Goal: Task Accomplishment & Management: Manage account settings

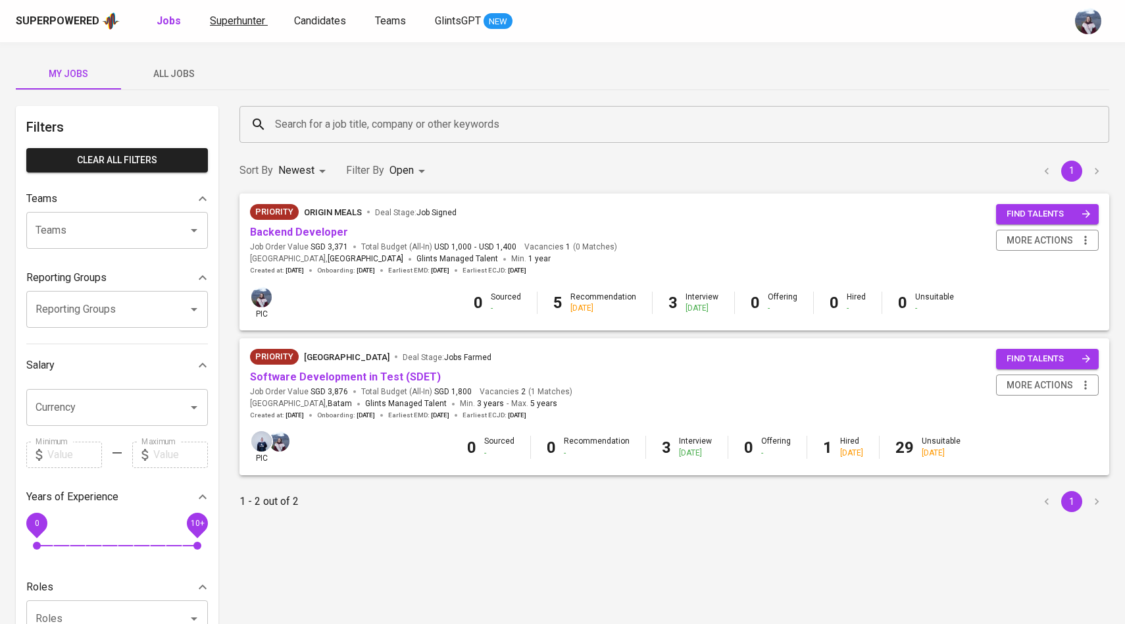
click at [238, 24] on span "Superhunter" at bounding box center [237, 20] width 55 height 13
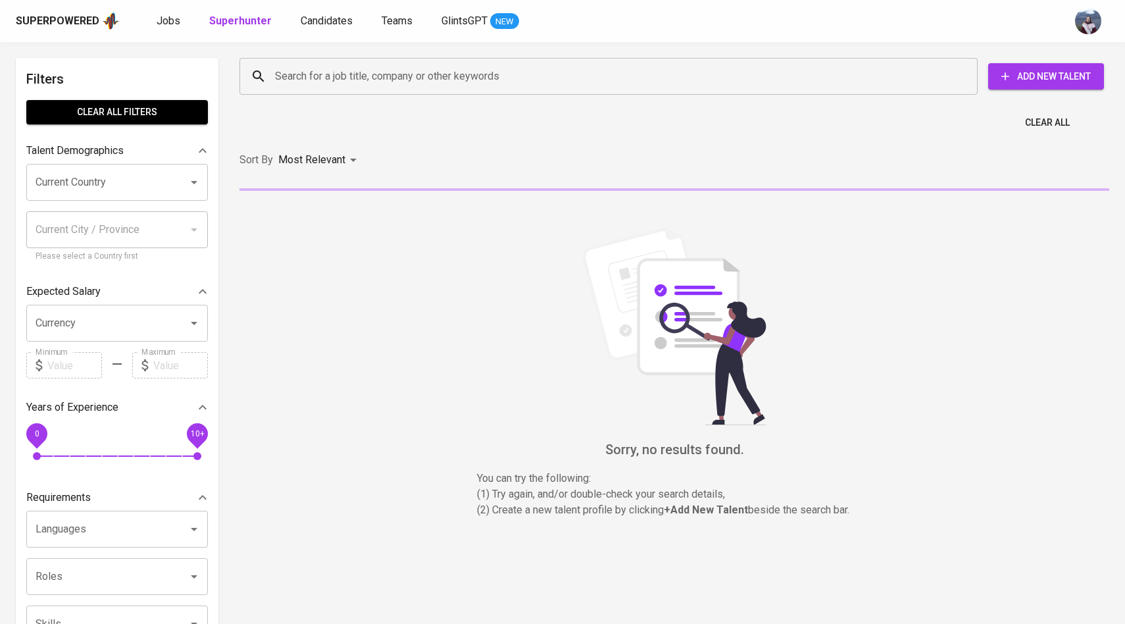
click at [329, 94] on div "Search for a job title, company or other keywords" at bounding box center [609, 76] width 738 height 37
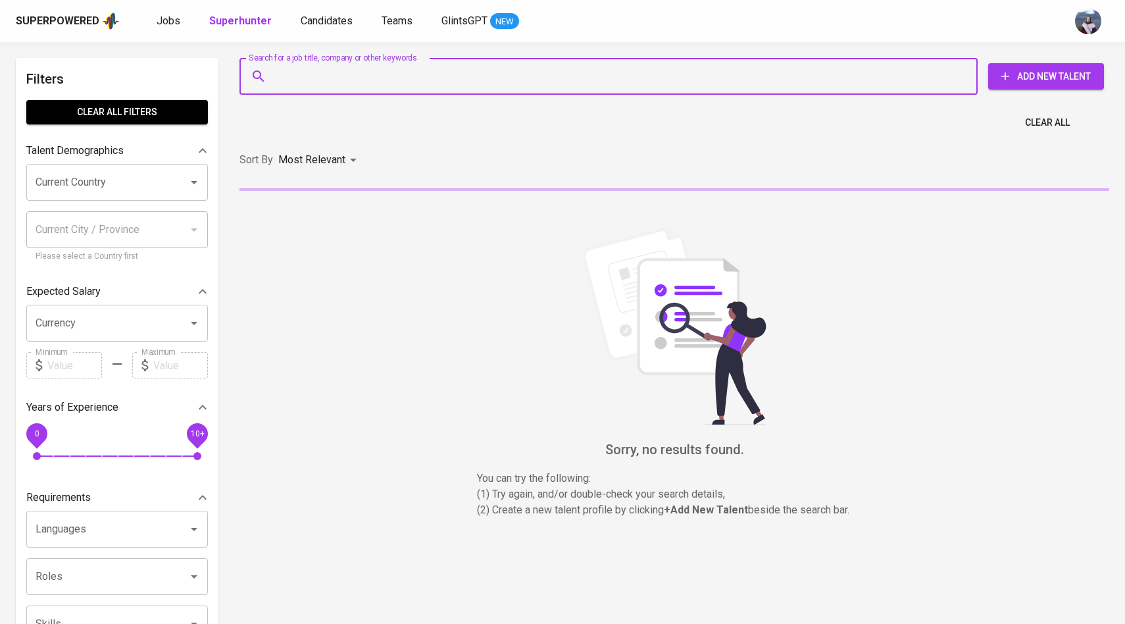
paste input "[EMAIL_ADDRESS][DOMAIN_NAME]"
type input "[EMAIL_ADDRESS][DOMAIN_NAME]"
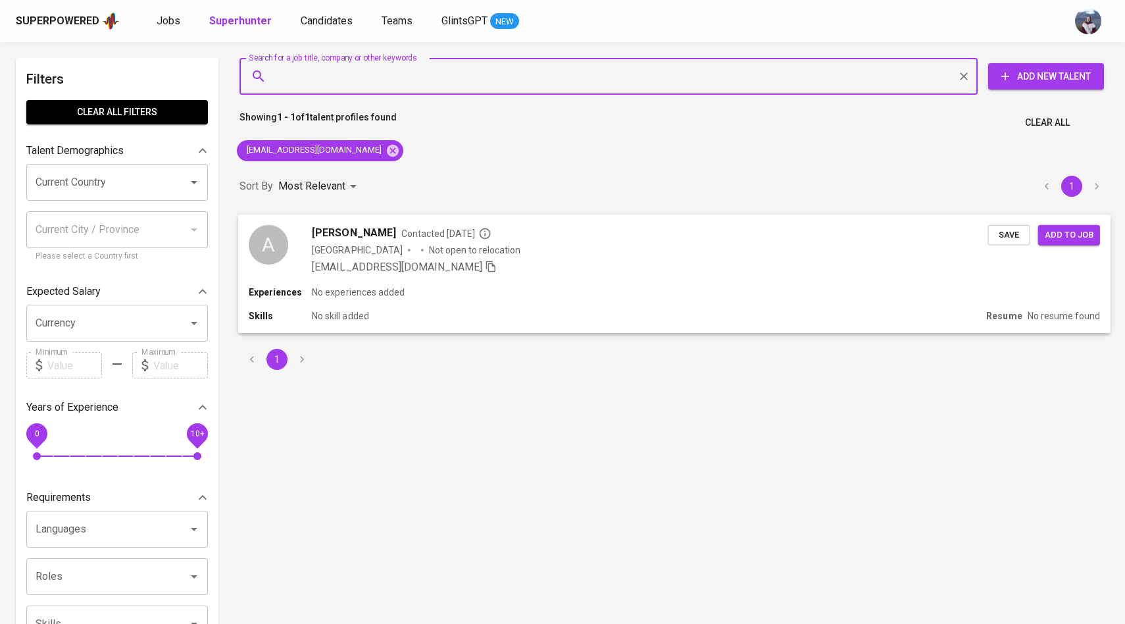
click at [266, 229] on div "A" at bounding box center [268, 243] width 39 height 39
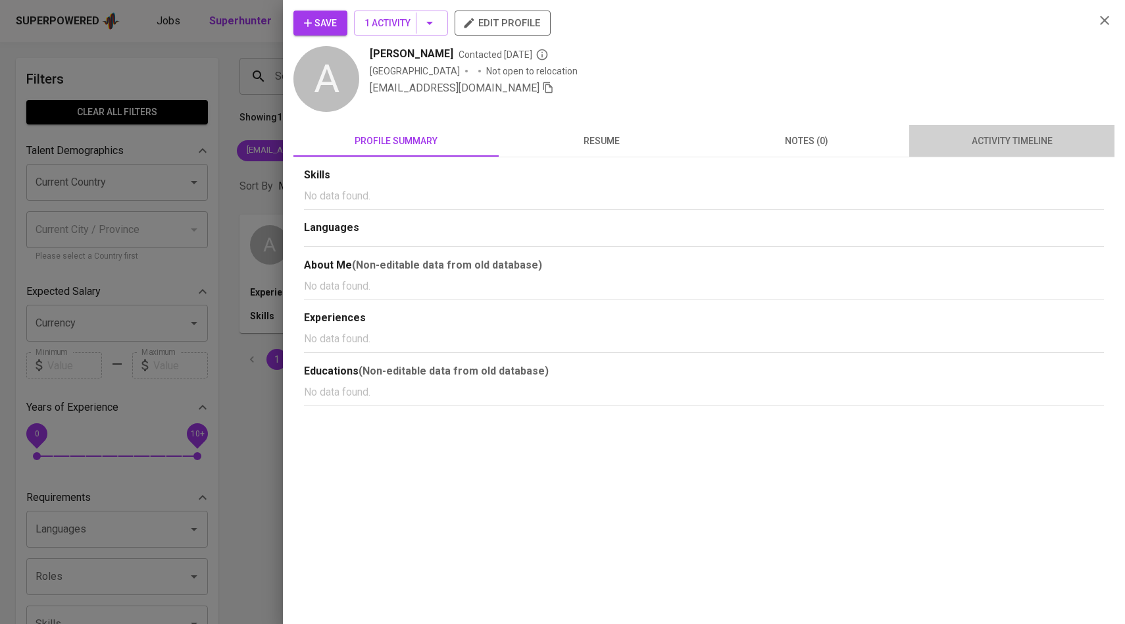
click at [1051, 151] on button "activity timeline" at bounding box center [1011, 141] width 205 height 32
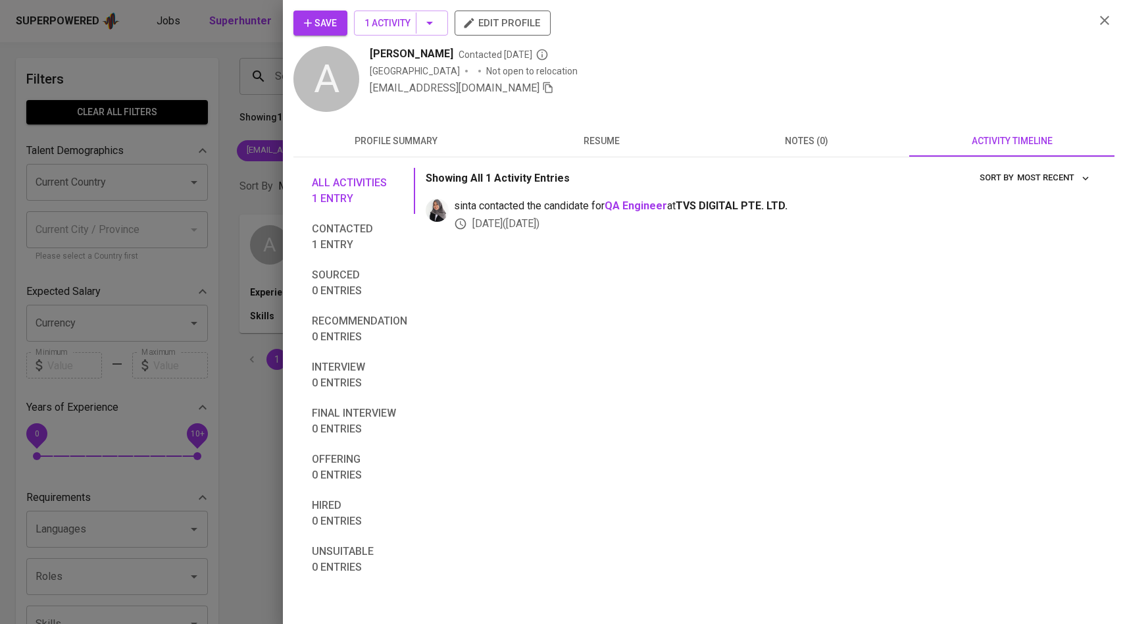
click at [330, 22] on span "Save" at bounding box center [320, 23] width 33 height 16
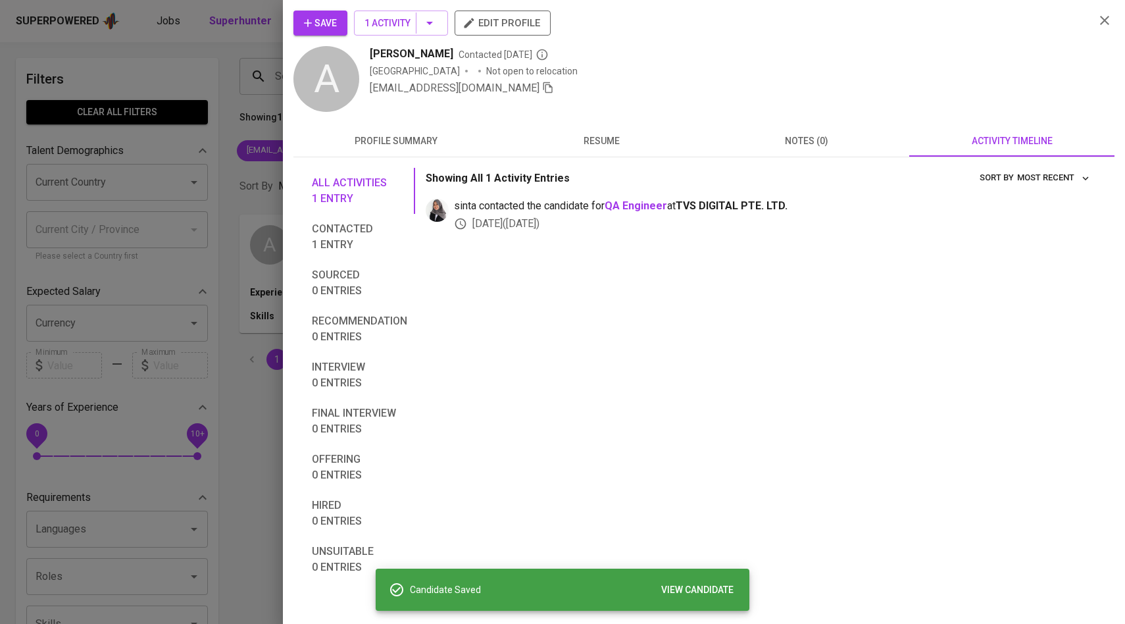
click at [205, 103] on div at bounding box center [562, 312] width 1125 height 624
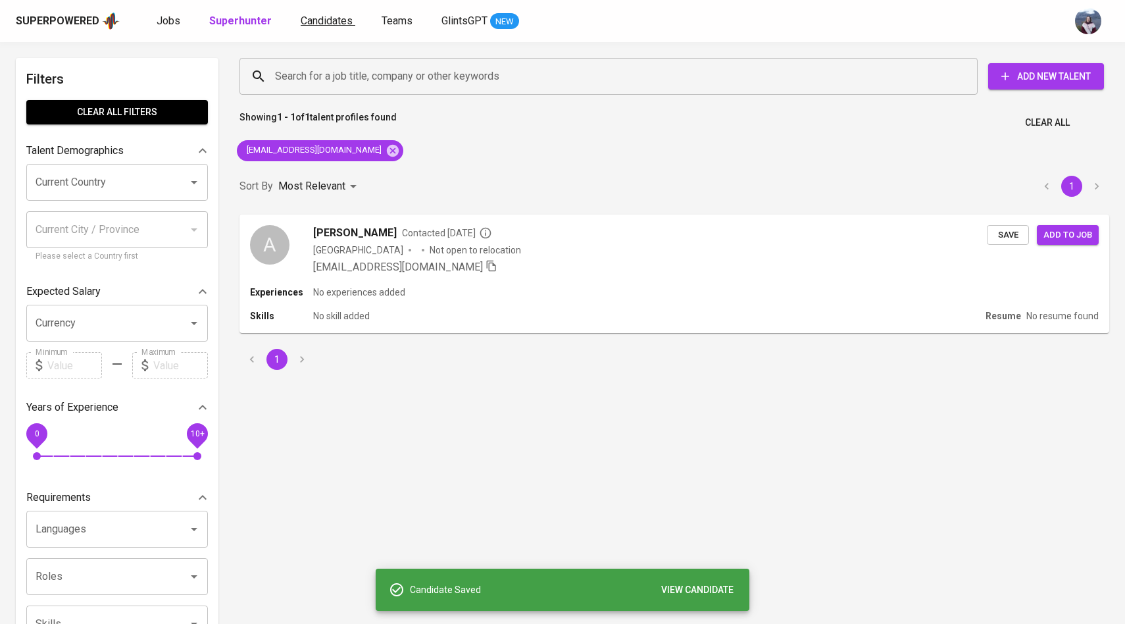
click at [306, 19] on span "Candidates" at bounding box center [327, 20] width 52 height 13
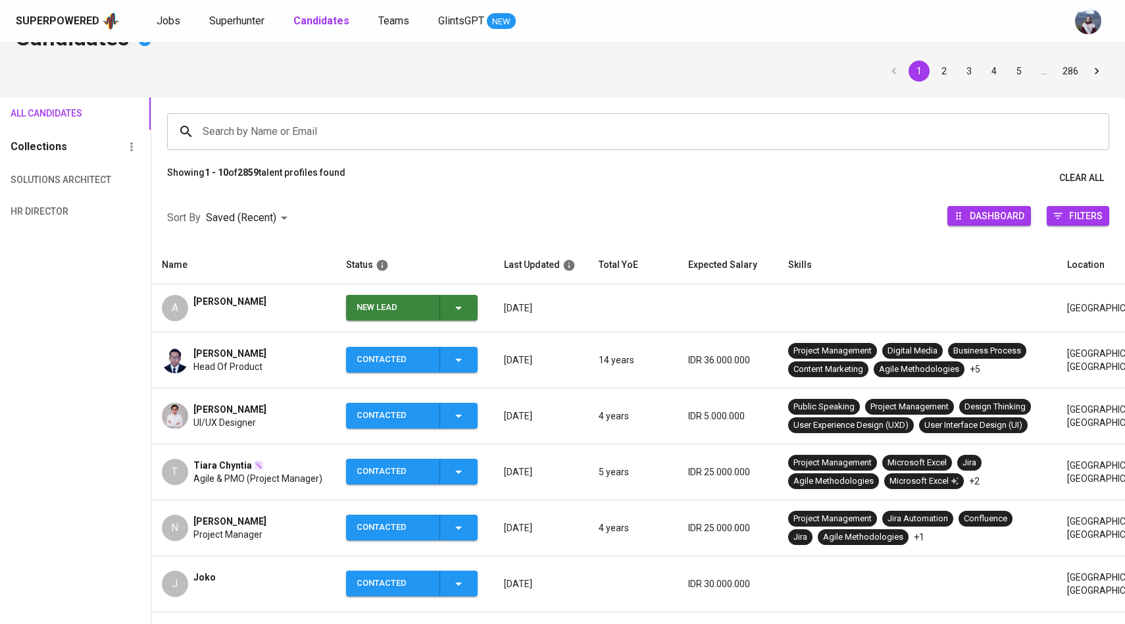
scroll to position [76, 0]
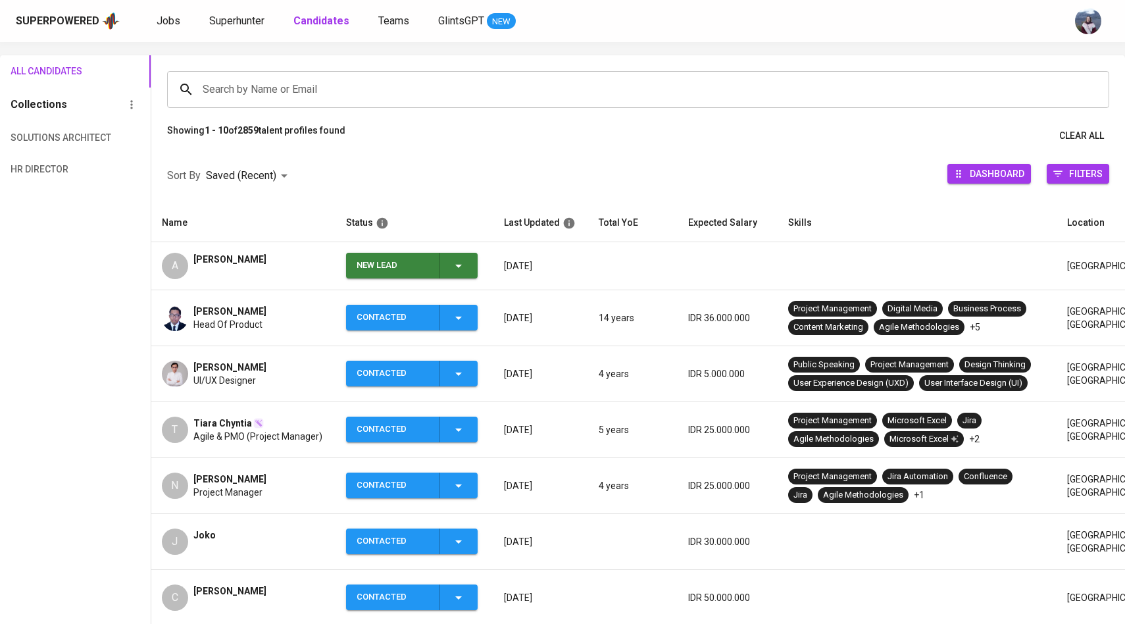
click at [454, 266] on icon "button" at bounding box center [459, 266] width 16 height 16
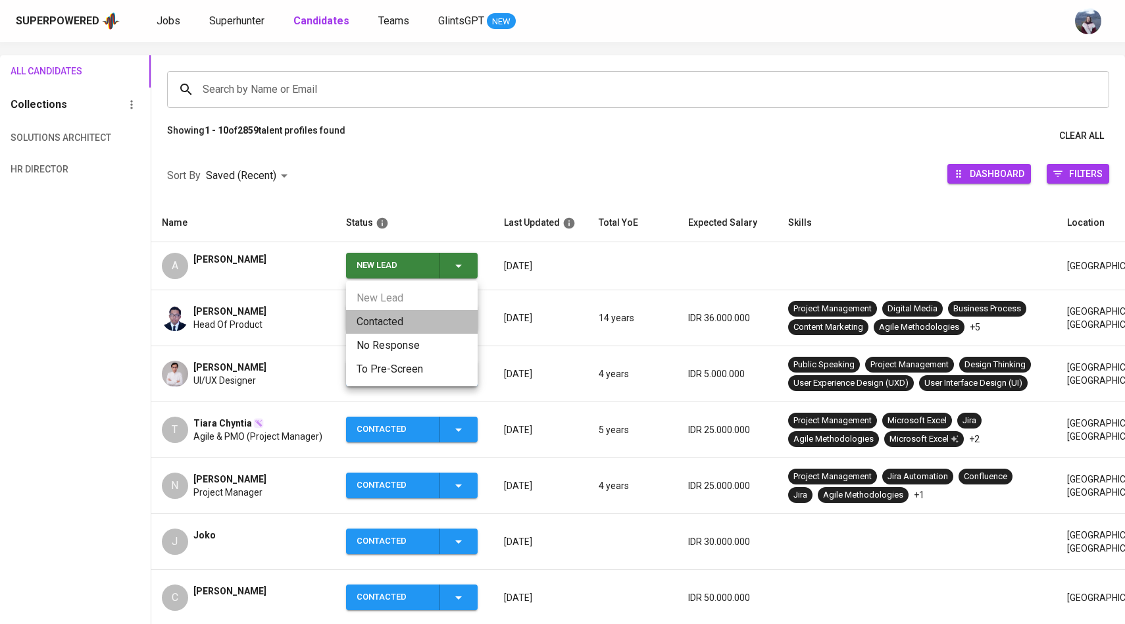
click at [393, 318] on li "Contacted" at bounding box center [412, 322] width 132 height 24
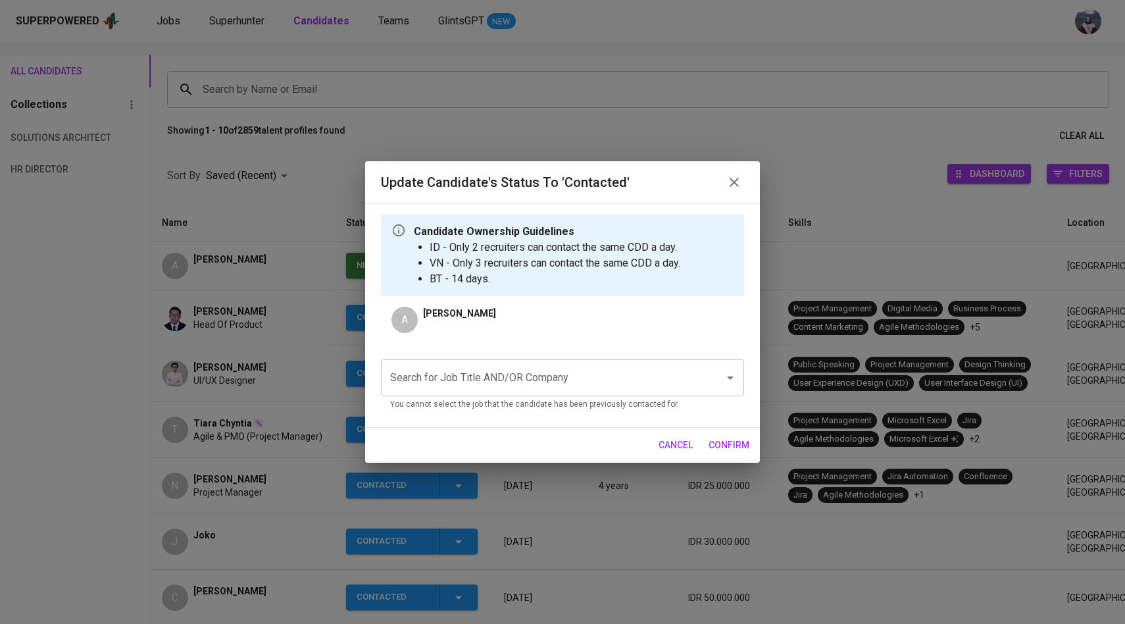
click at [450, 374] on input "Search for Job Title AND/OR Company" at bounding box center [544, 377] width 315 height 25
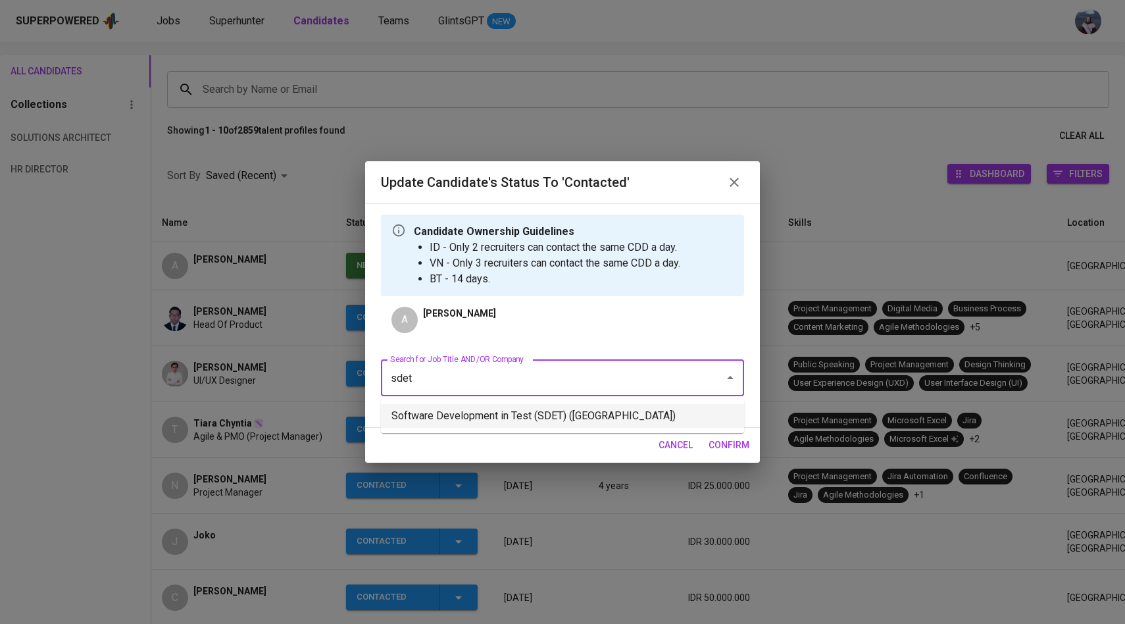
click at [478, 410] on li "Software Development in Test (SDET) ([GEOGRAPHIC_DATA])" at bounding box center [562, 416] width 363 height 24
type input "sdet"
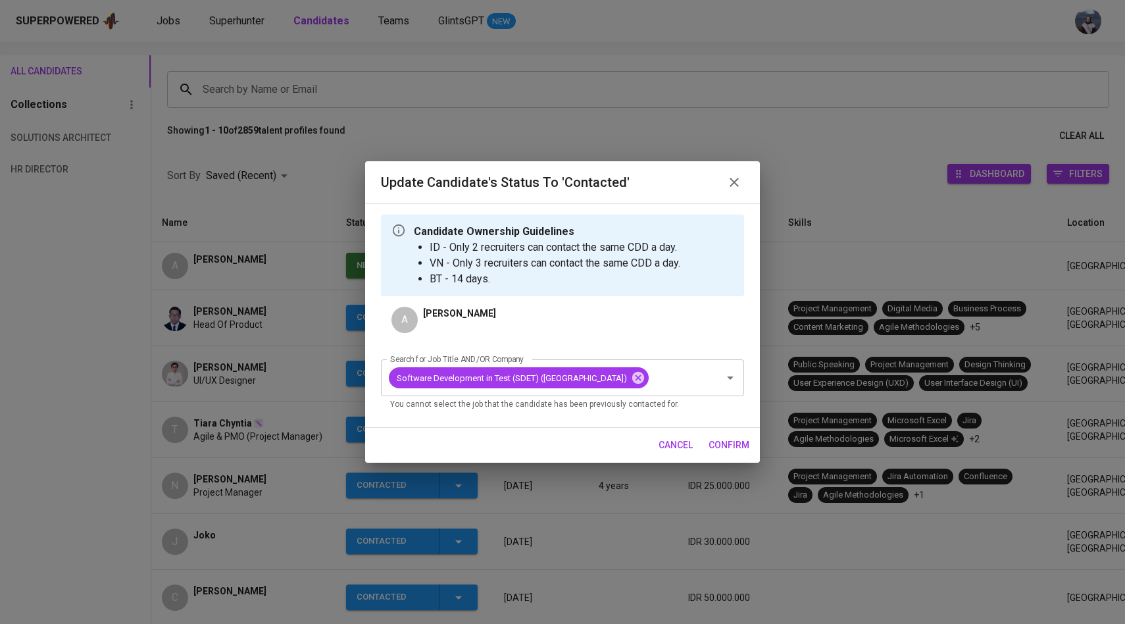
click at [735, 452] on span "confirm" at bounding box center [729, 445] width 41 height 16
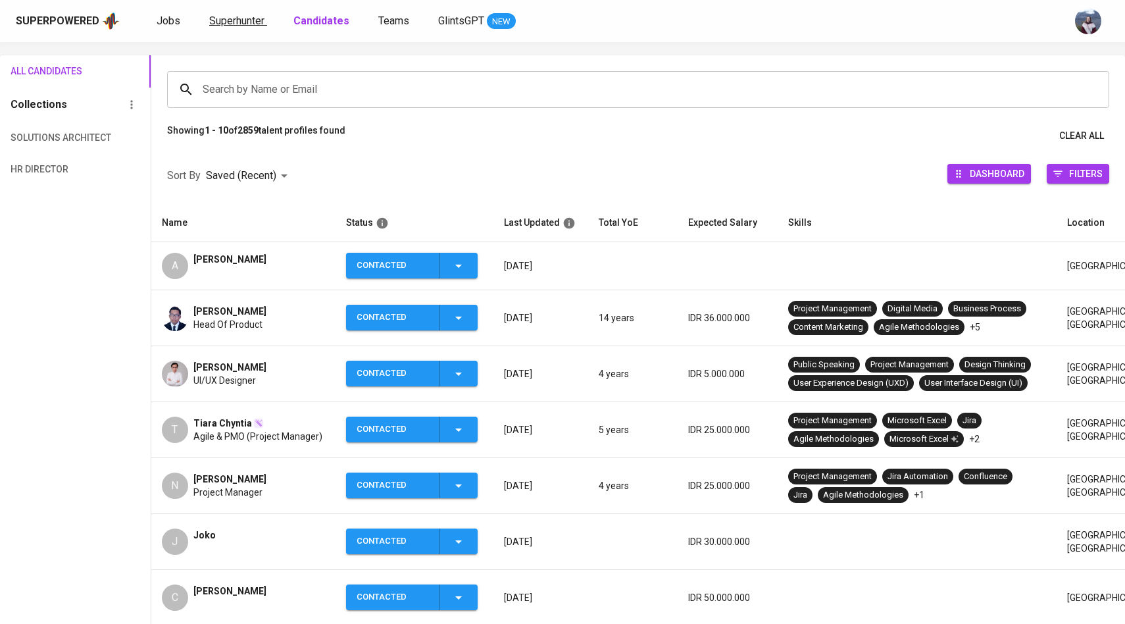
click at [249, 27] on link "Superhunter" at bounding box center [238, 21] width 58 height 16
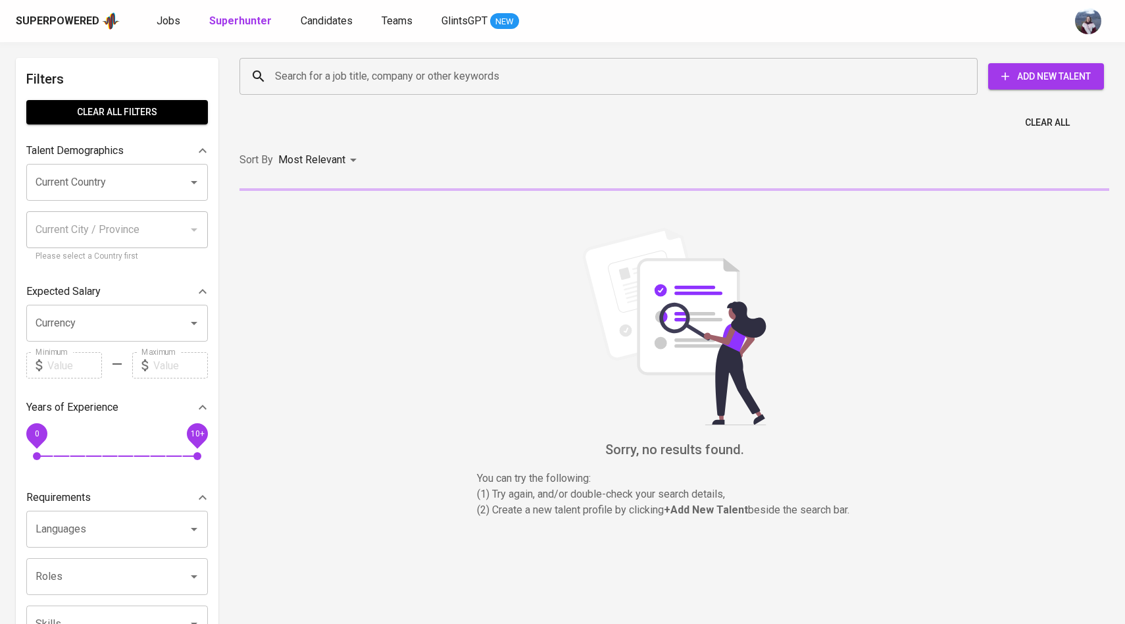
click at [295, 74] on input "Search for a job title, company or other keywords" at bounding box center [612, 76] width 680 height 25
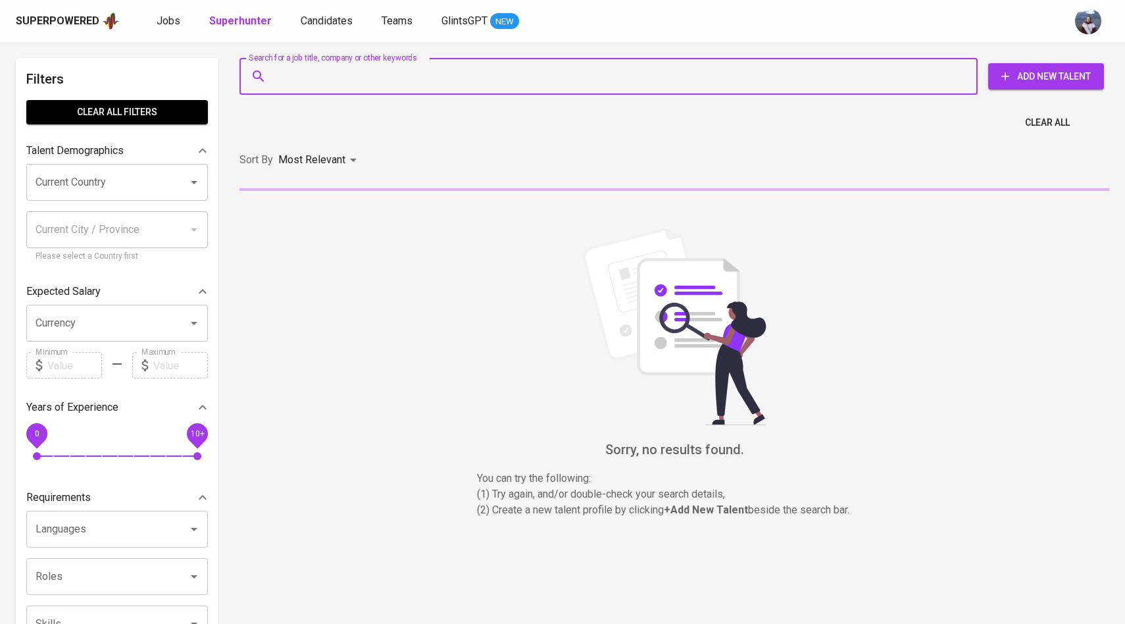
paste input "[EMAIL_ADDRESS][DOMAIN_NAME]"
type input "[EMAIL_ADDRESS][DOMAIN_NAME]"
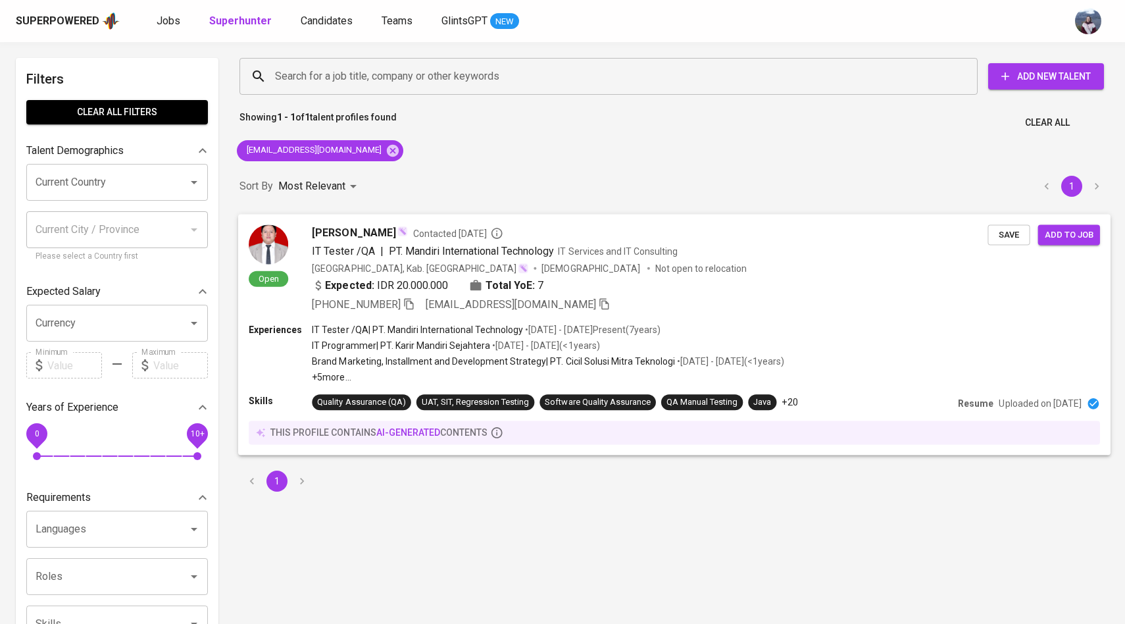
click at [289, 242] on div "Open [PERSON_NAME] Contacted [DATE] IT Tester /QA | PT. Mandiri International T…" at bounding box center [618, 268] width 739 height 88
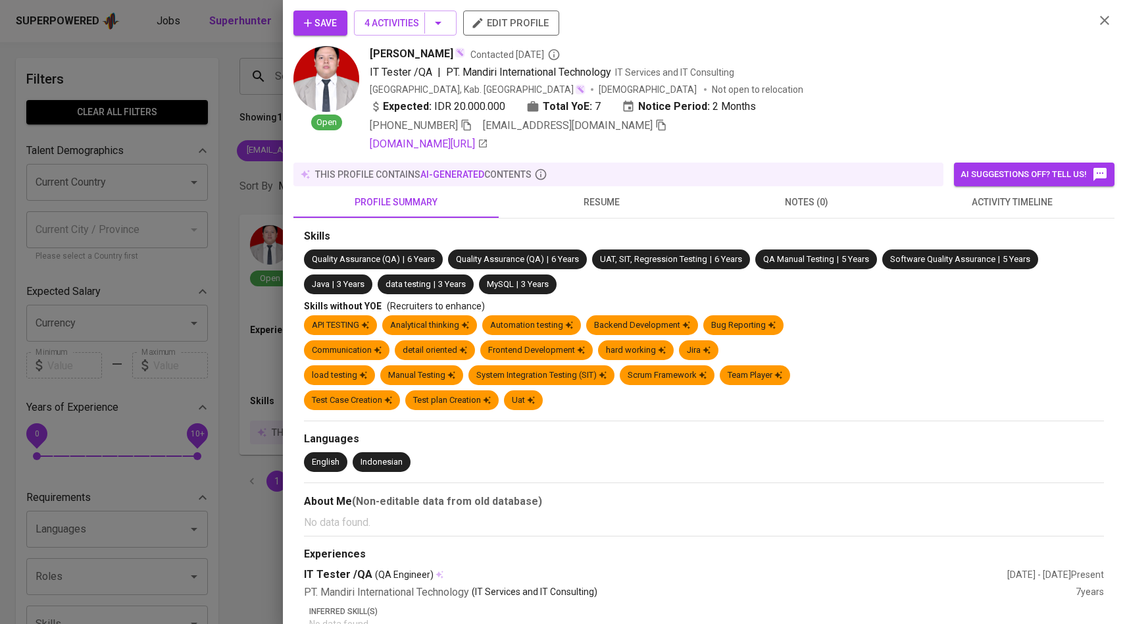
click at [989, 210] on button "activity timeline" at bounding box center [1011, 202] width 205 height 32
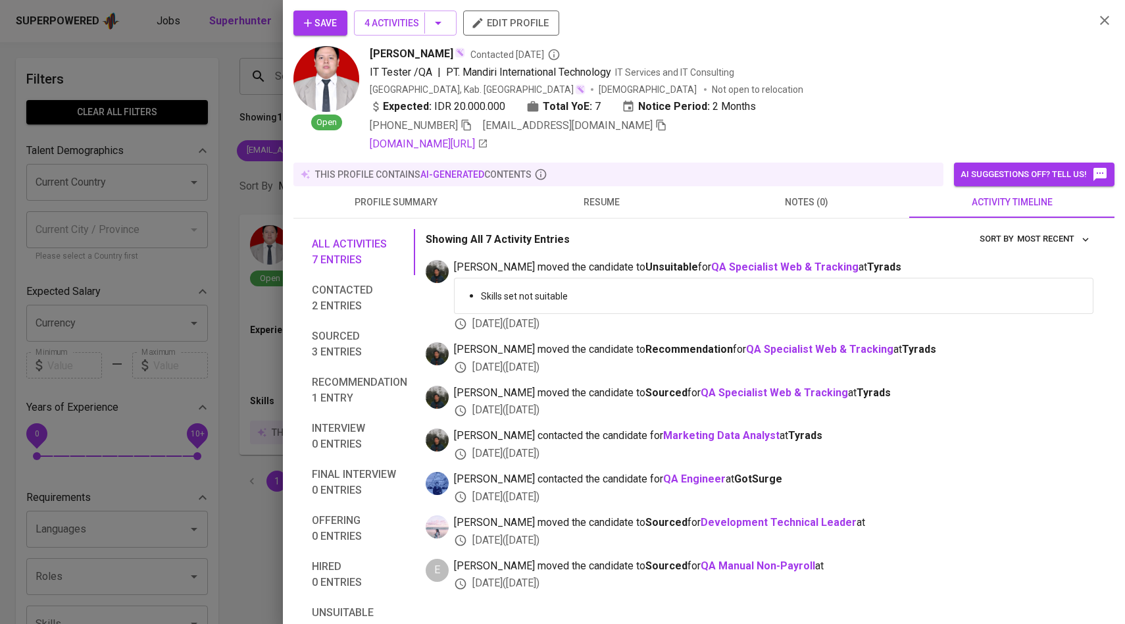
click at [324, 20] on span "Save" at bounding box center [320, 23] width 33 height 16
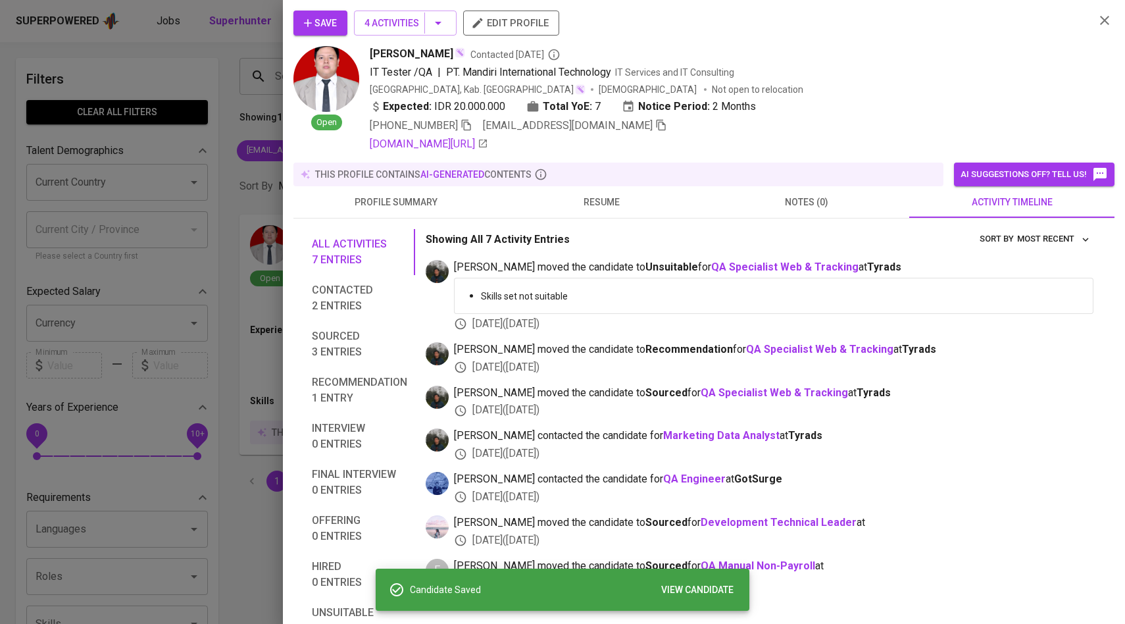
click at [238, 291] on div at bounding box center [562, 312] width 1125 height 624
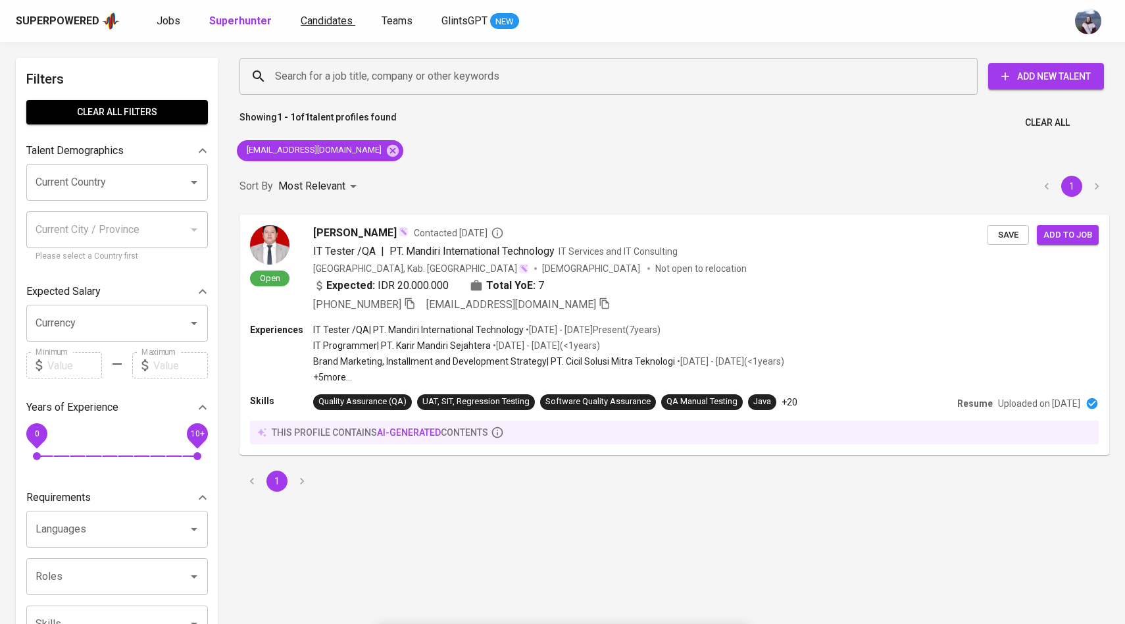
click at [329, 26] on span "Candidates" at bounding box center [327, 20] width 52 height 13
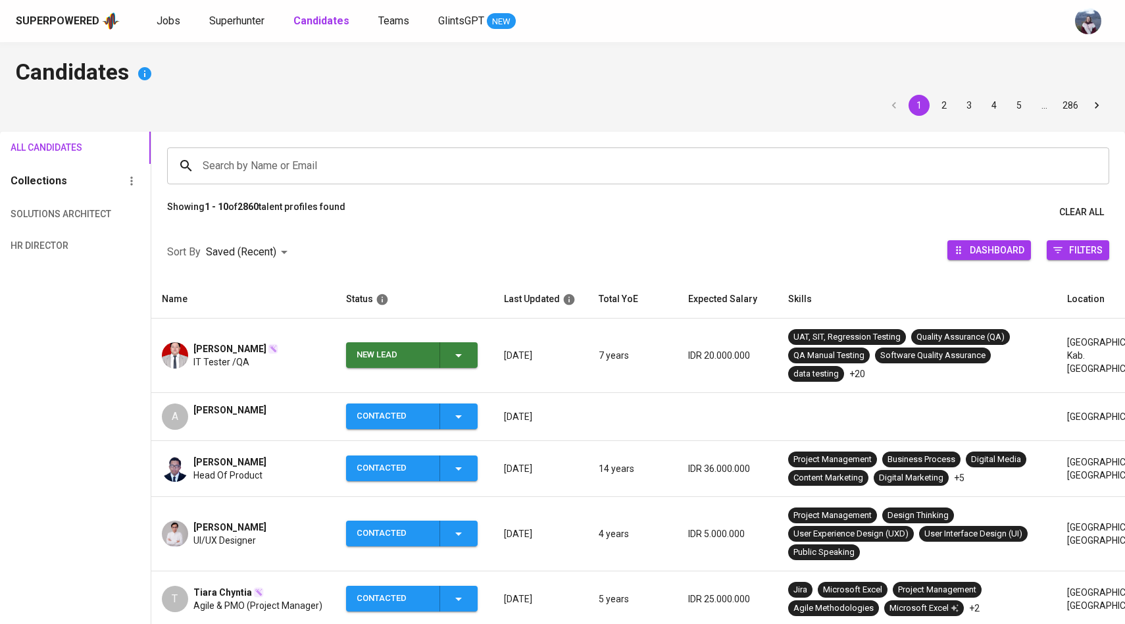
click at [451, 343] on div "New Lead" at bounding box center [412, 355] width 110 height 26
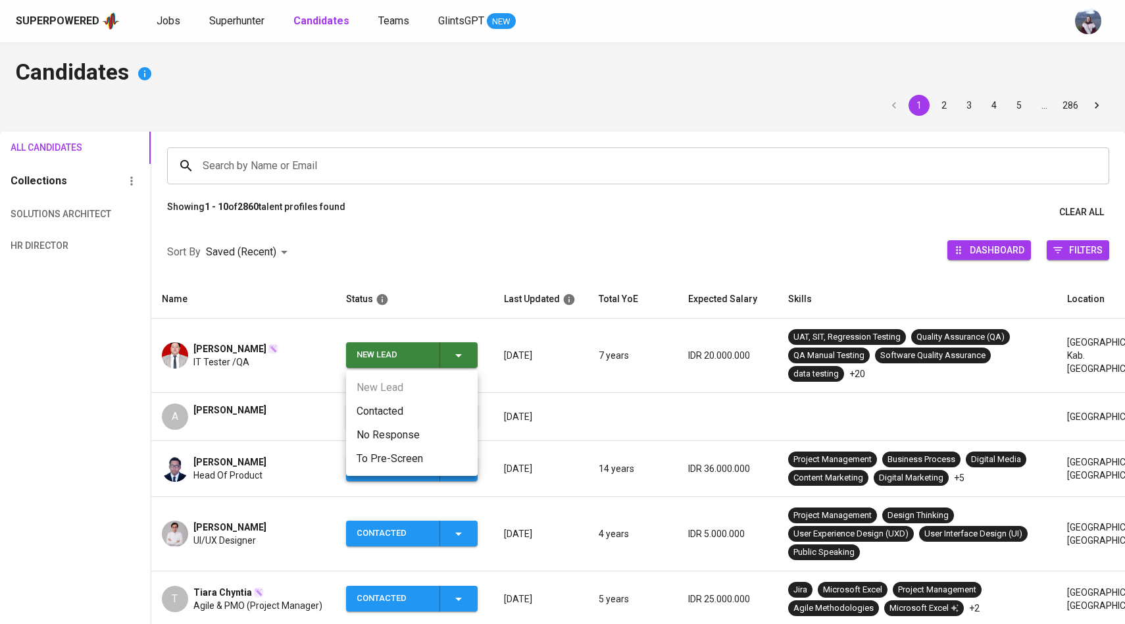
click at [405, 411] on li "Contacted" at bounding box center [412, 411] width 132 height 24
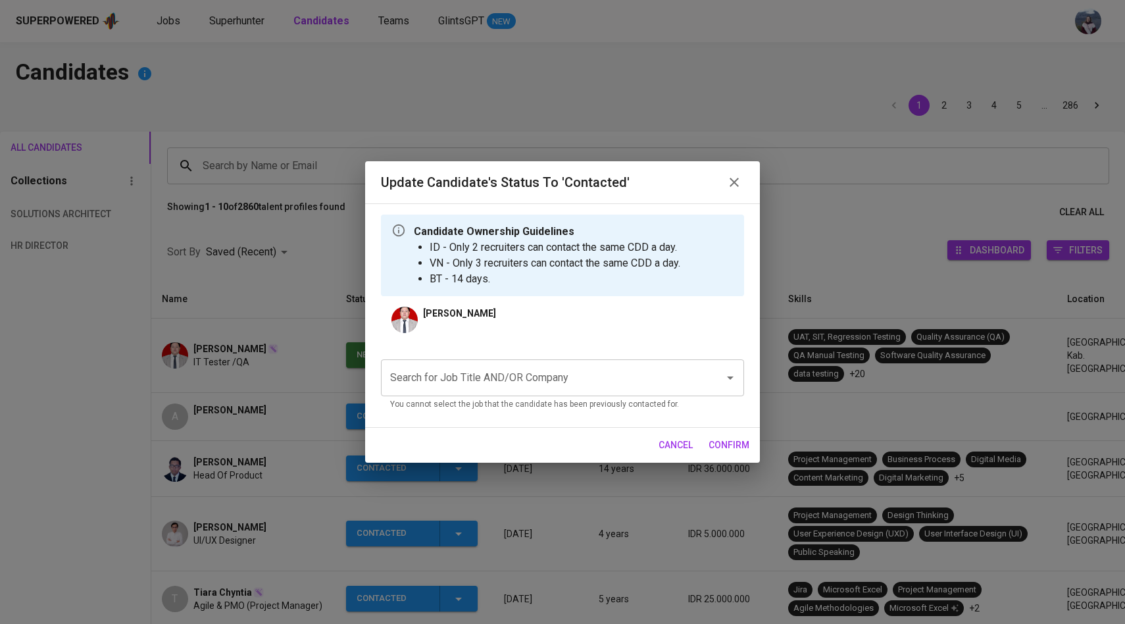
click at [507, 380] on input "Search for Job Title AND/OR Company" at bounding box center [544, 377] width 315 height 25
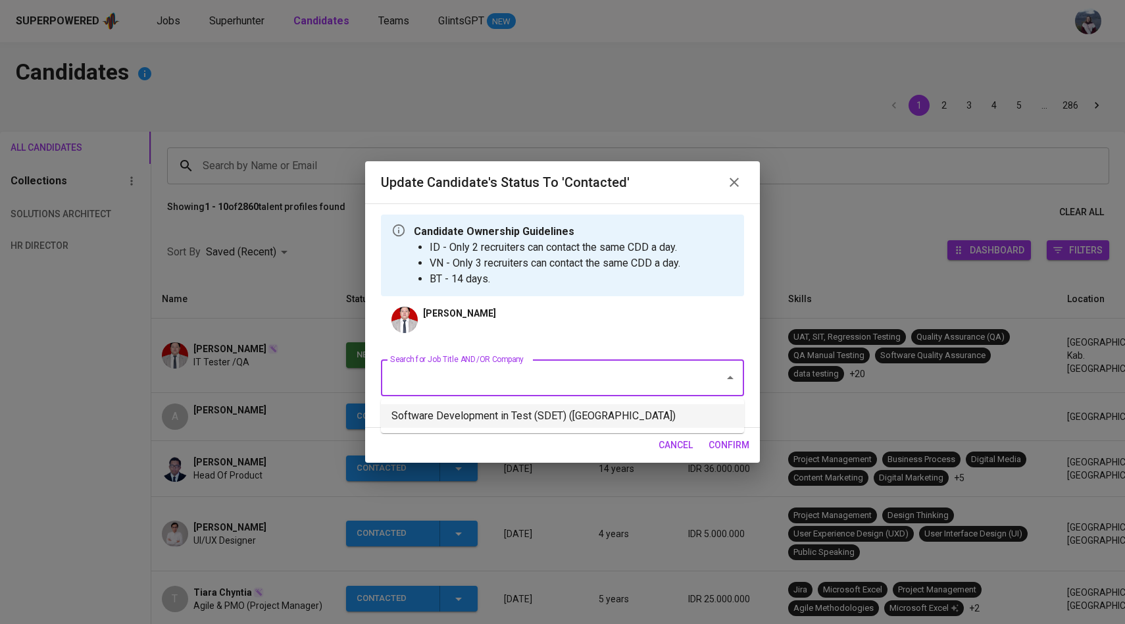
click at [505, 407] on li "Software Development in Test (SDET) ([GEOGRAPHIC_DATA])" at bounding box center [562, 416] width 363 height 24
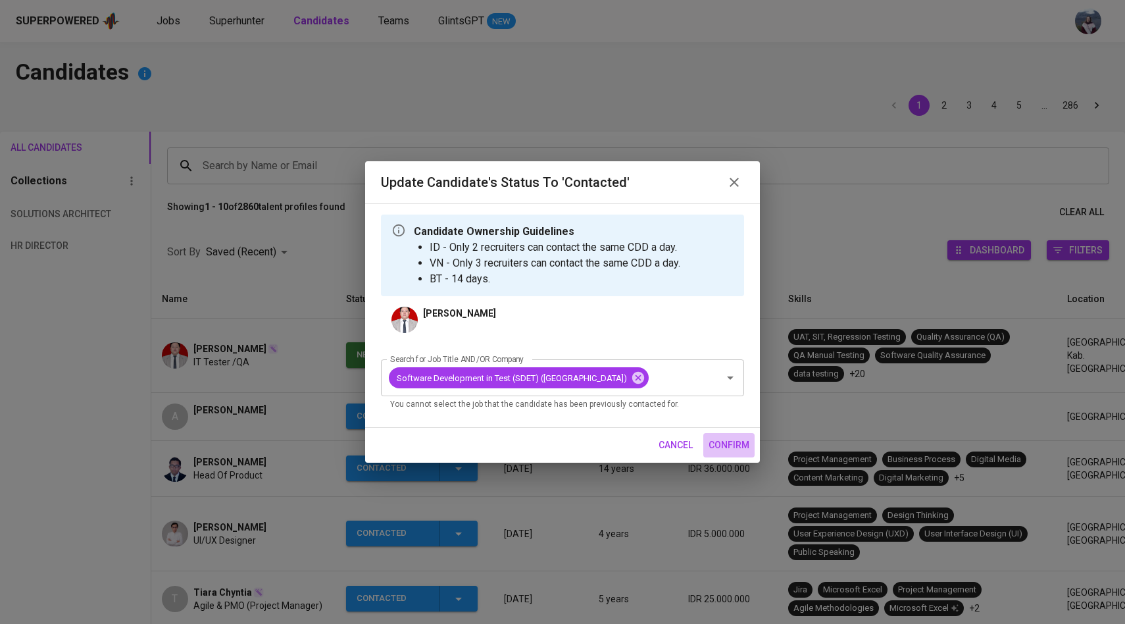
click at [722, 453] on span "confirm" at bounding box center [729, 445] width 41 height 16
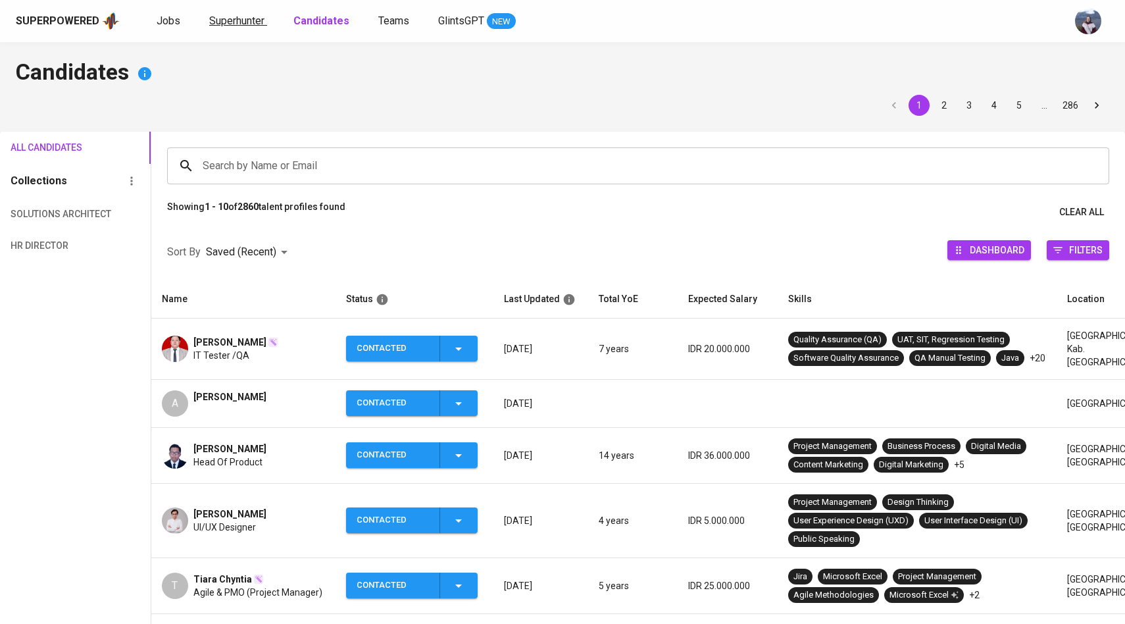
click at [224, 22] on span "Superhunter" at bounding box center [236, 20] width 55 height 13
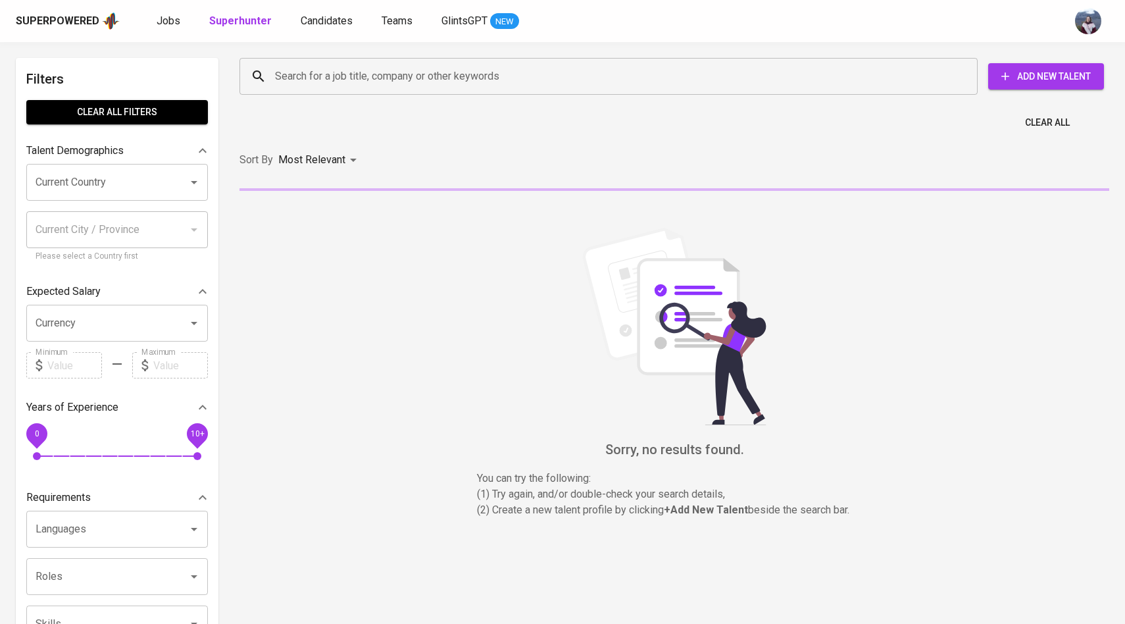
click at [288, 86] on input "Search for a job title, company or other keywords" at bounding box center [612, 76] width 680 height 25
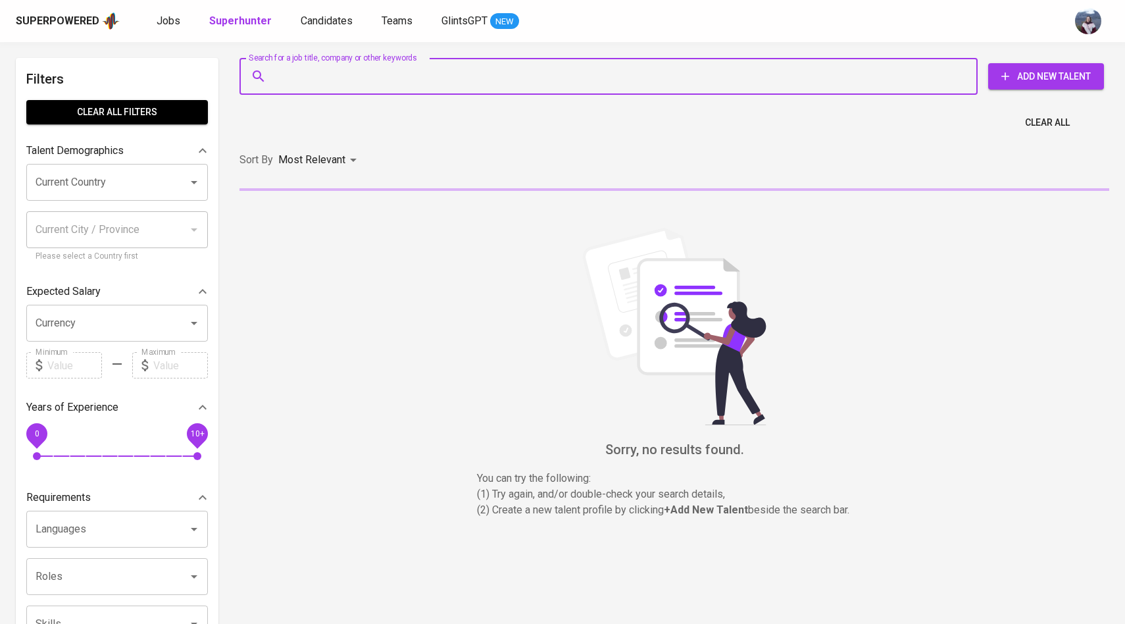
paste input "[EMAIL_ADDRESS][DOMAIN_NAME]"
type input "[EMAIL_ADDRESS][DOMAIN_NAME]"
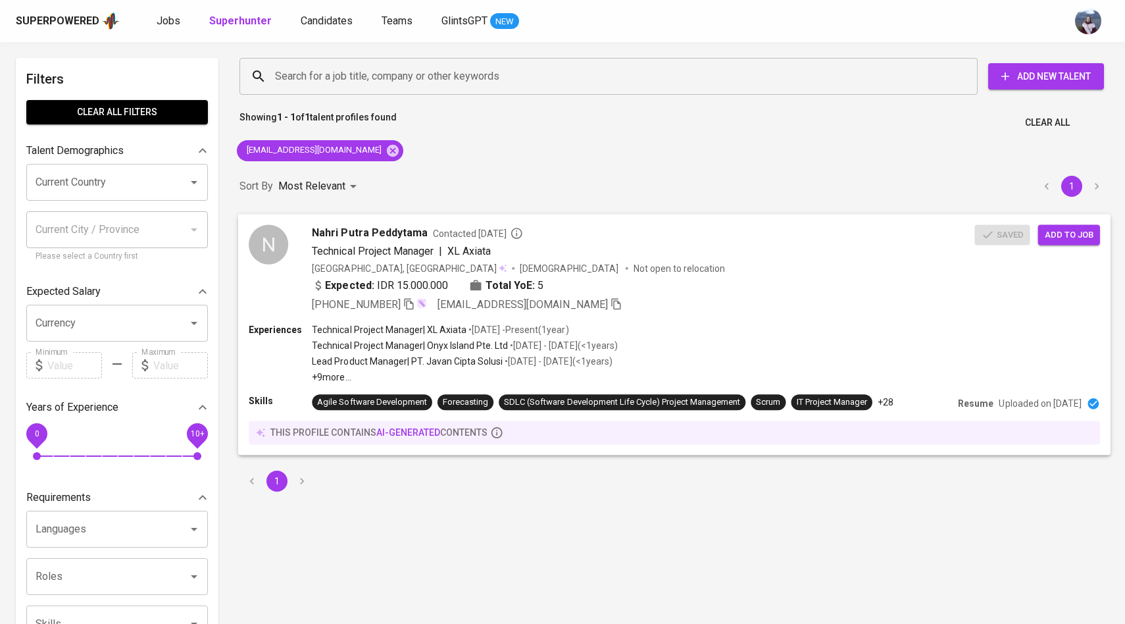
click at [299, 255] on div "N [PERSON_NAME] Contacted [DATE] Technical Project Manager | XL Axiata [GEOGRAP…" at bounding box center [612, 268] width 726 height 88
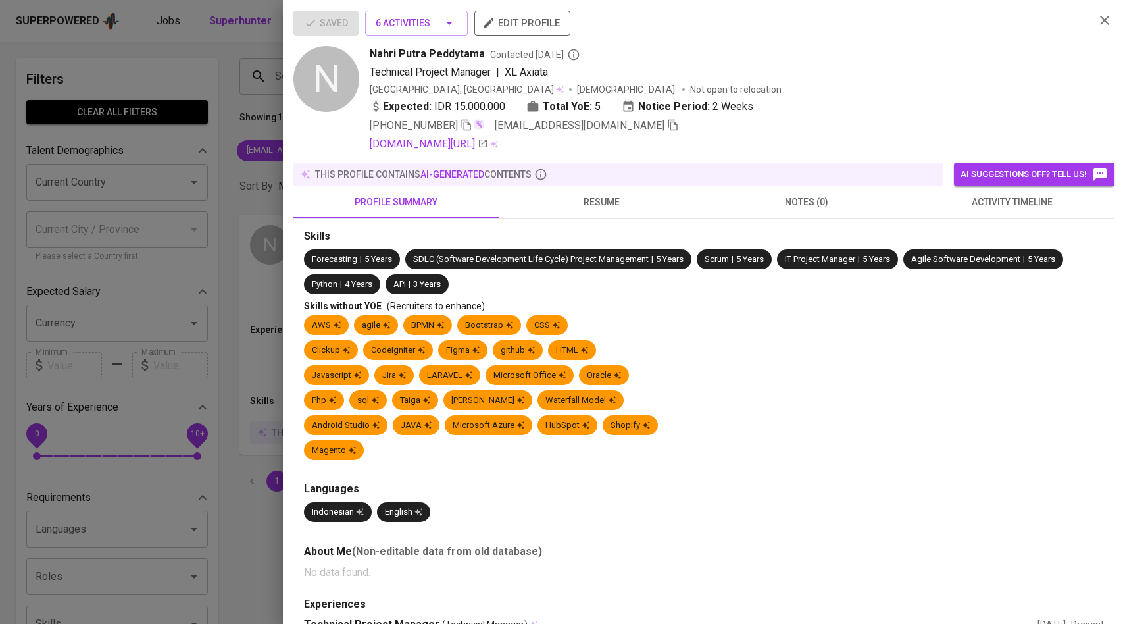
click at [987, 203] on span "activity timeline" at bounding box center [1012, 202] width 190 height 16
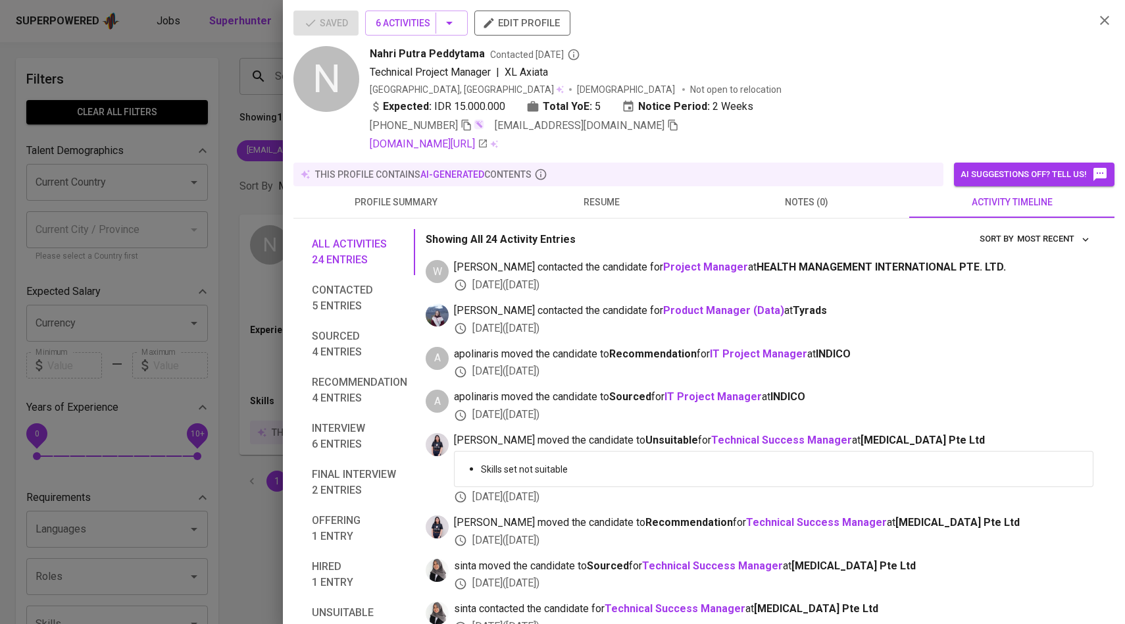
click at [157, 231] on div at bounding box center [562, 312] width 1125 height 624
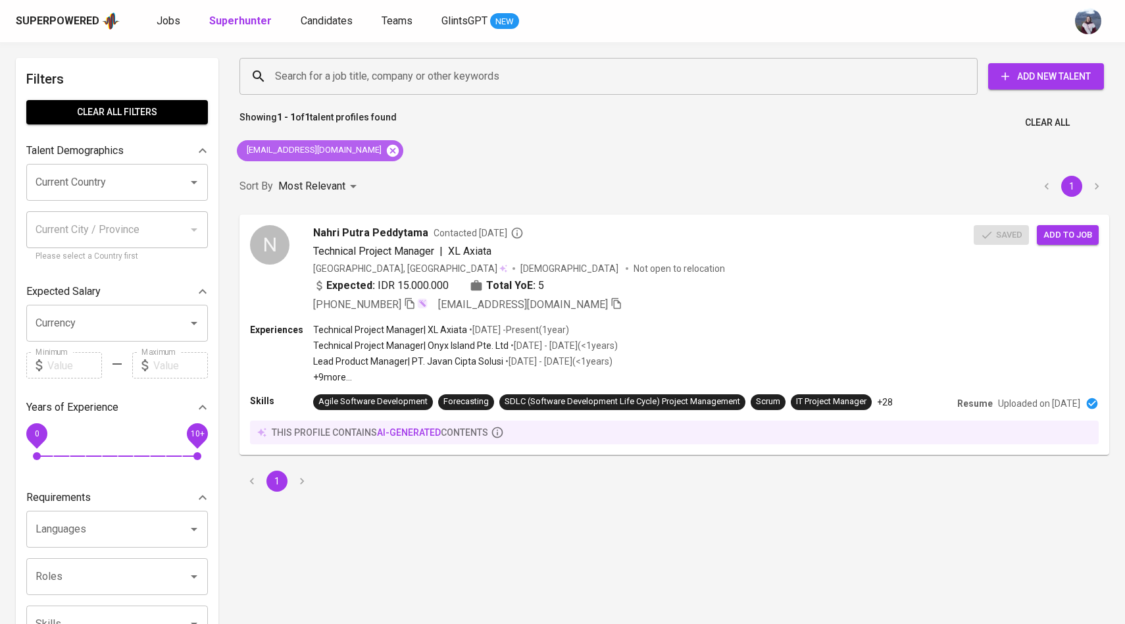
click at [386, 151] on icon at bounding box center [393, 150] width 14 height 14
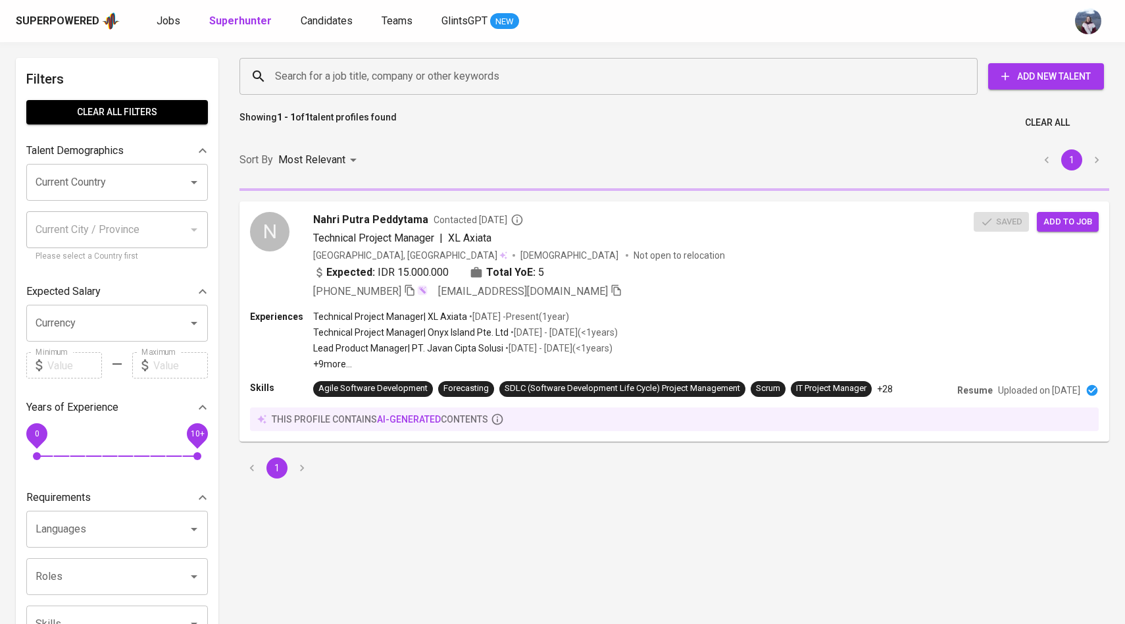
click at [345, 65] on input "Search for a job title, company or other keywords" at bounding box center [612, 76] width 680 height 25
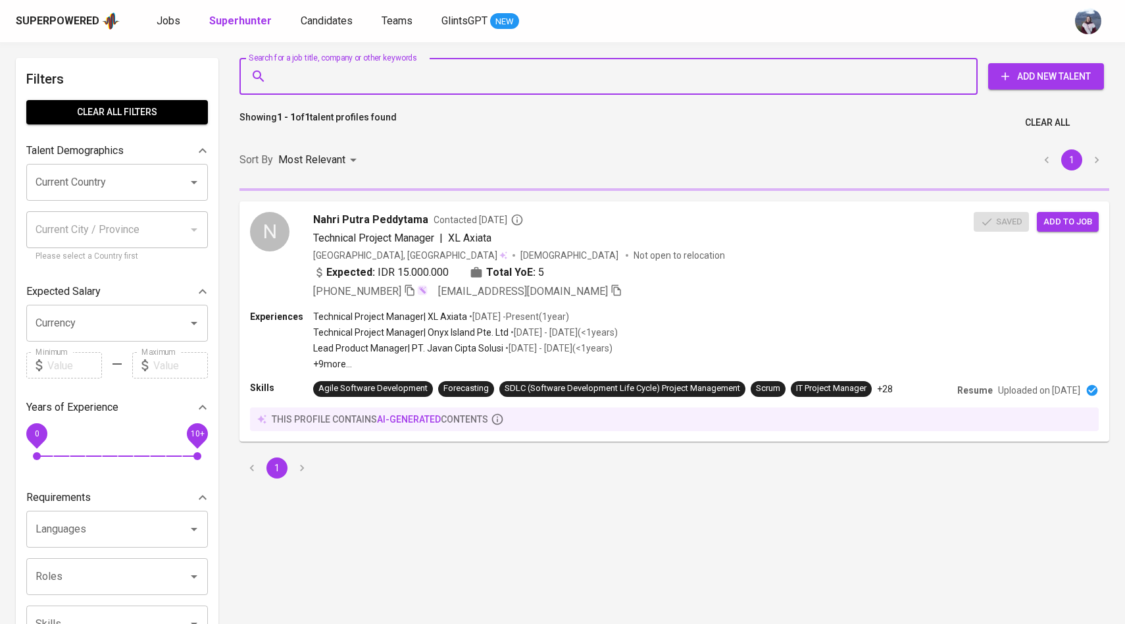
paste input "[PERSON_NAME][EMAIL_ADDRESS][DOMAIN_NAME]"
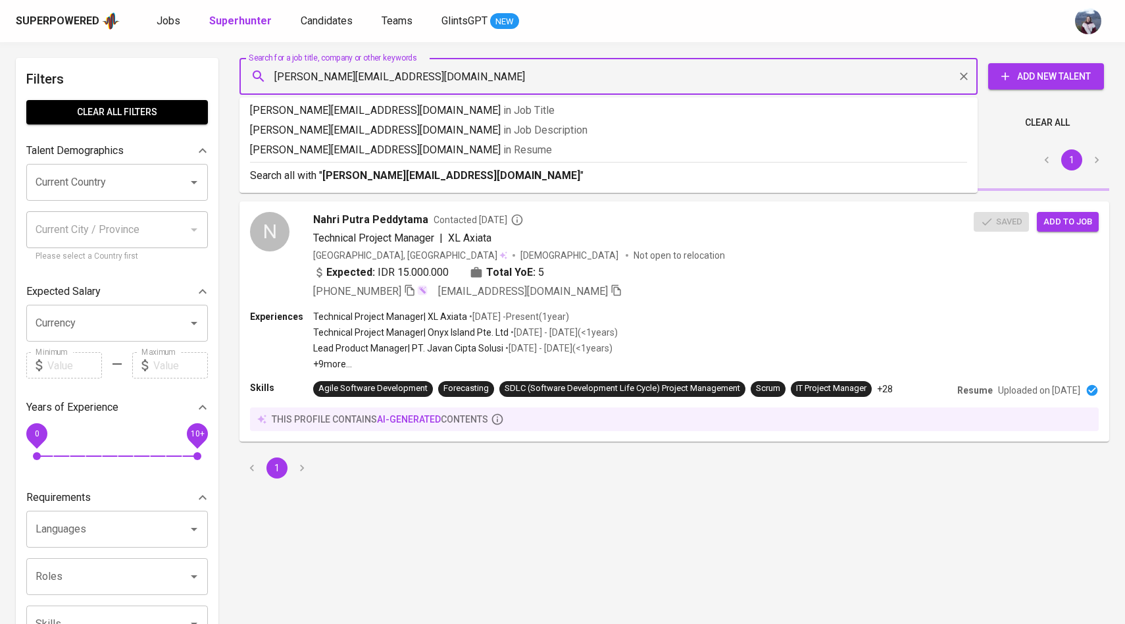
type input "[PERSON_NAME][EMAIL_ADDRESS][DOMAIN_NAME]"
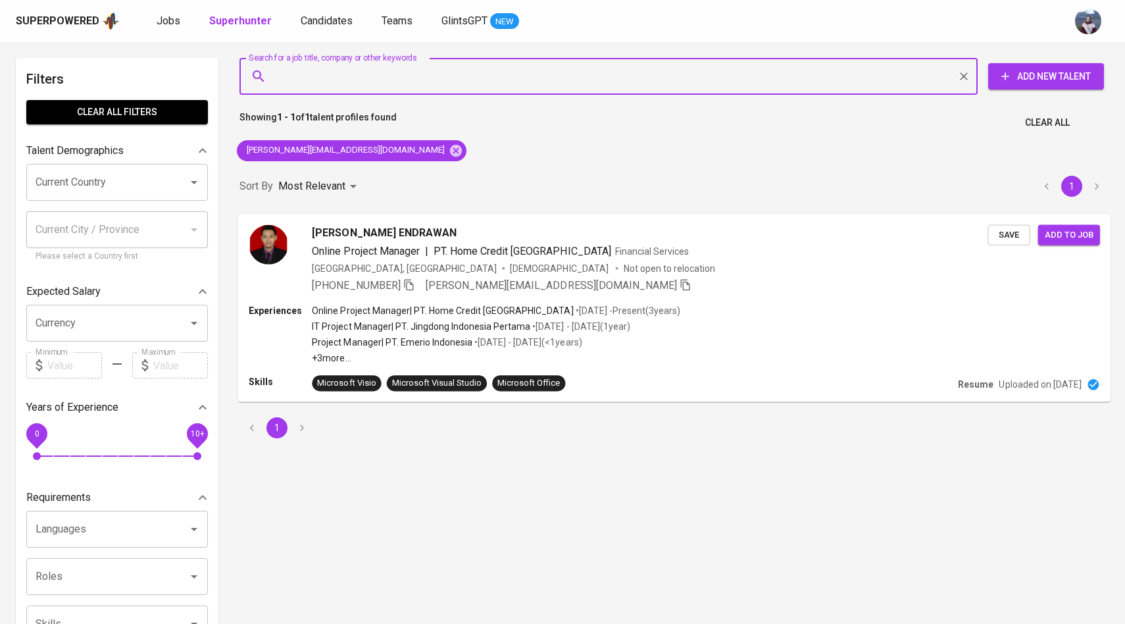
click at [280, 246] on img at bounding box center [268, 243] width 39 height 39
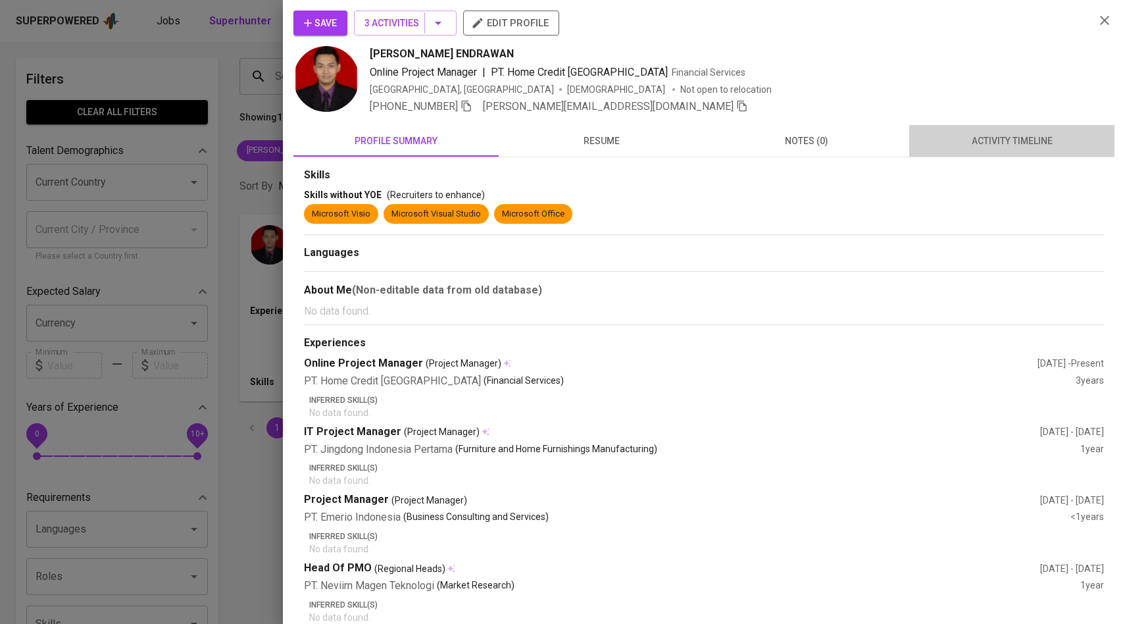
click at [969, 141] on span "activity timeline" at bounding box center [1012, 141] width 190 height 16
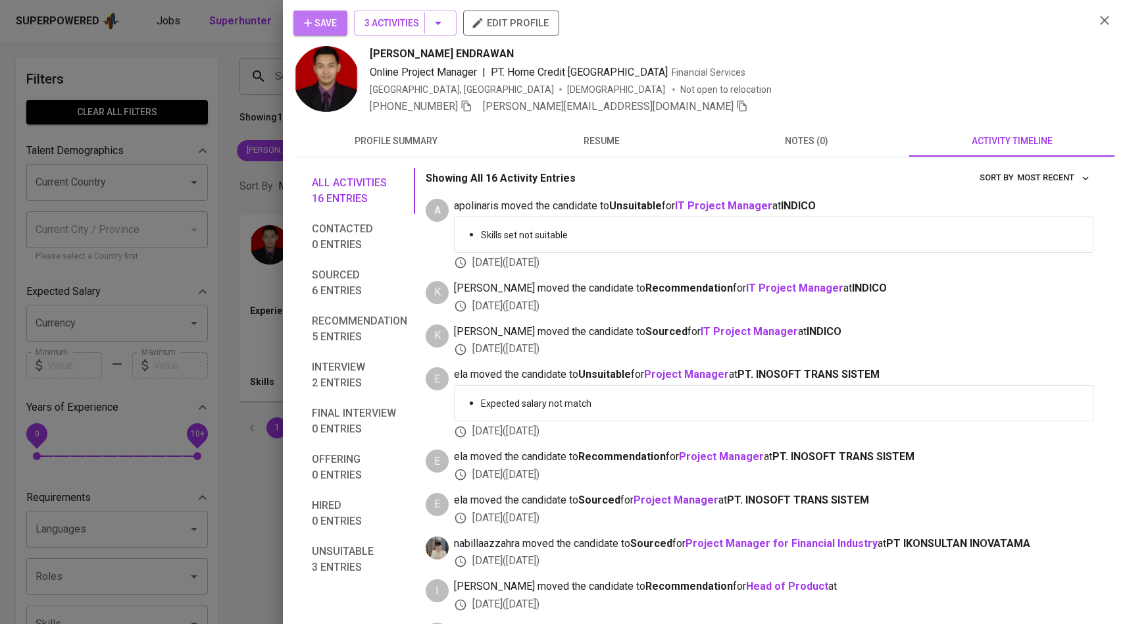
click at [325, 25] on span "Save" at bounding box center [320, 23] width 33 height 16
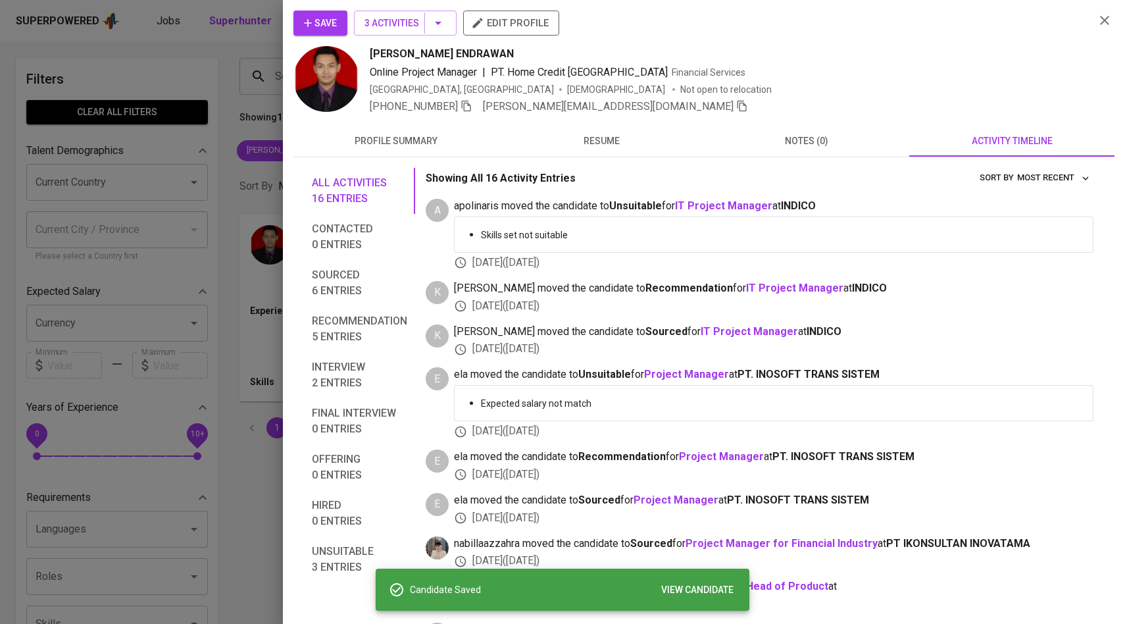
click at [230, 137] on div at bounding box center [562, 312] width 1125 height 624
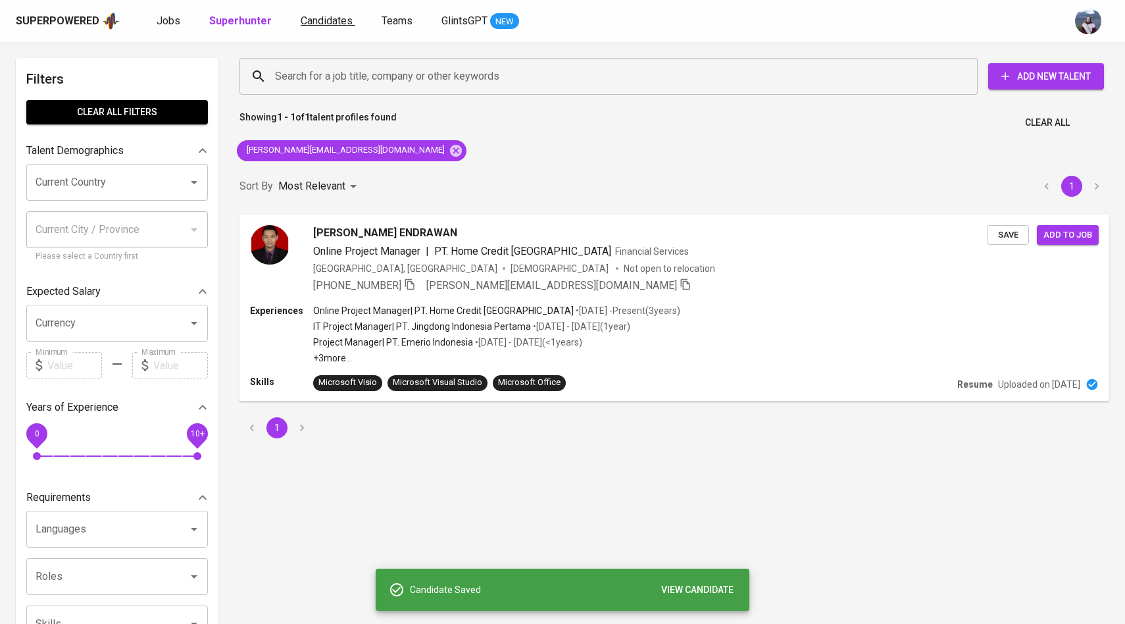
click at [326, 15] on span "Candidates" at bounding box center [327, 20] width 52 height 13
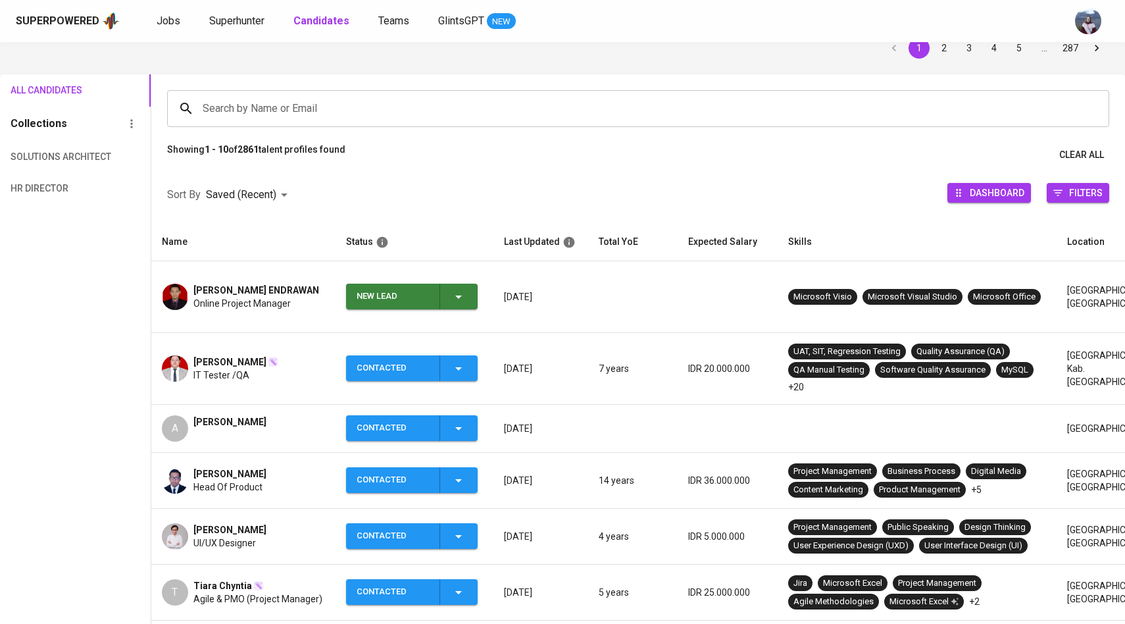
scroll to position [71, 0]
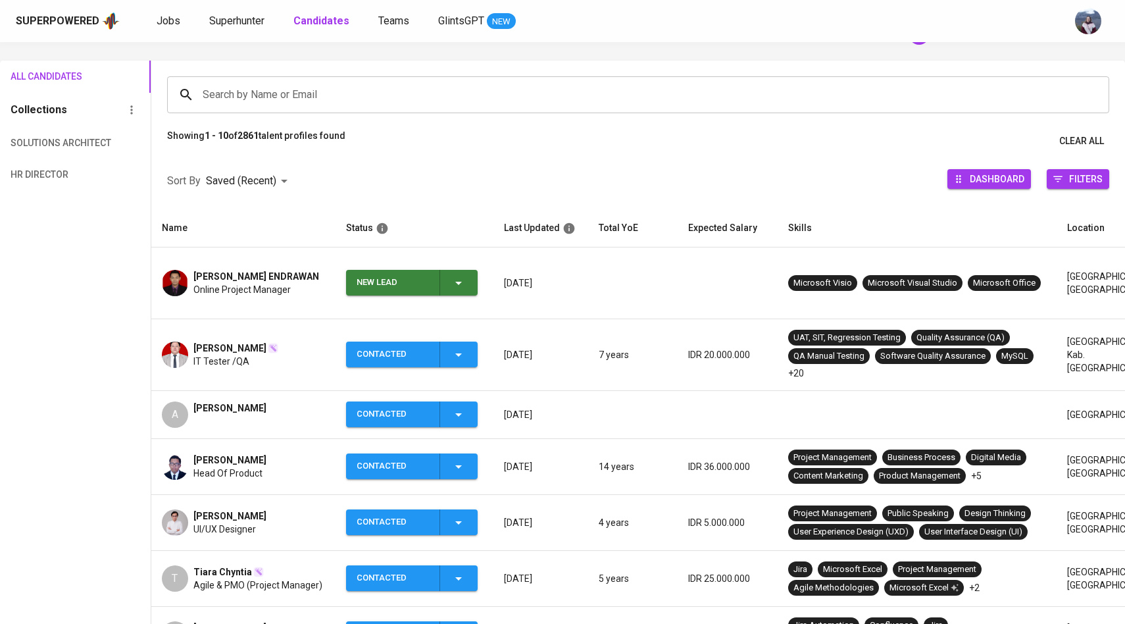
click at [467, 281] on span "New Lead" at bounding box center [411, 283] width 121 height 26
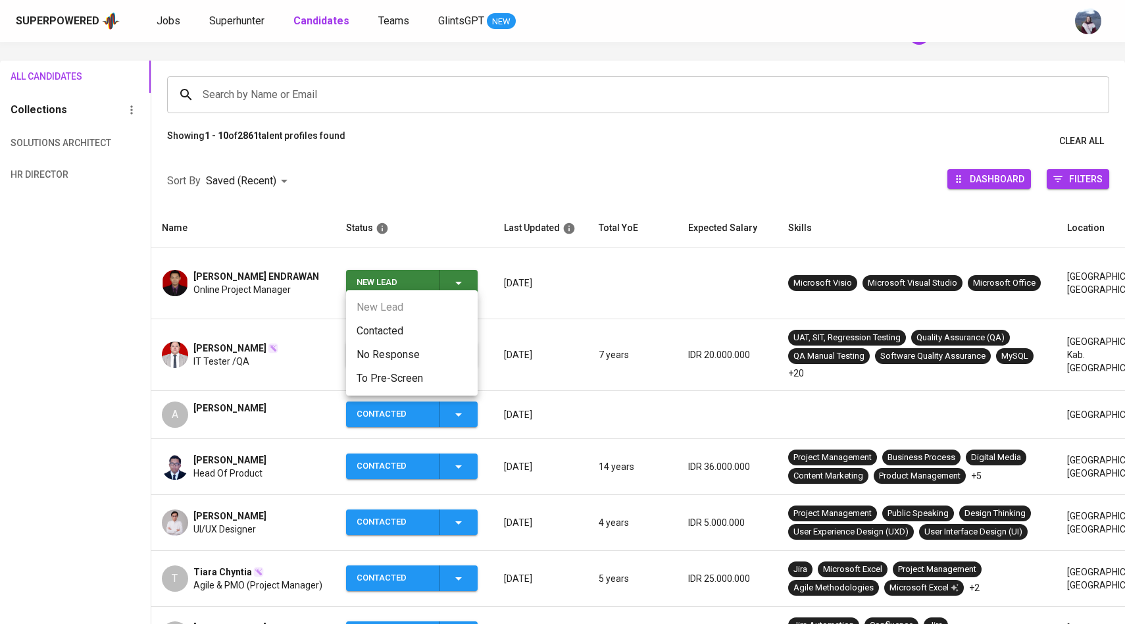
click at [401, 329] on li "Contacted" at bounding box center [412, 331] width 132 height 24
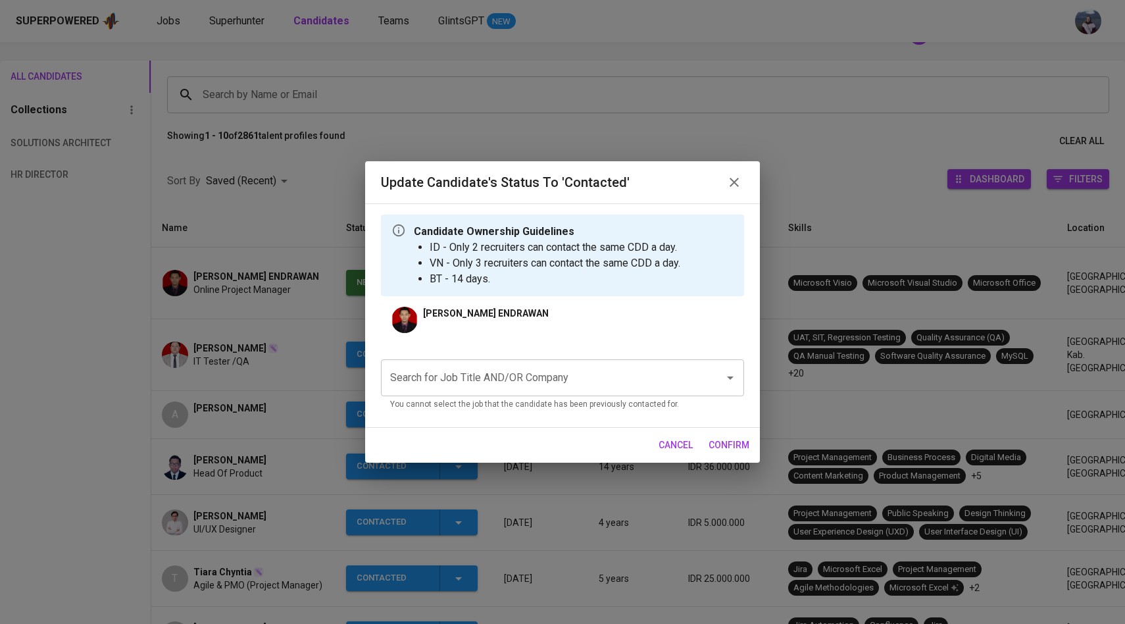
click at [453, 380] on input "Search for Job Title AND/OR Company" at bounding box center [544, 377] width 315 height 25
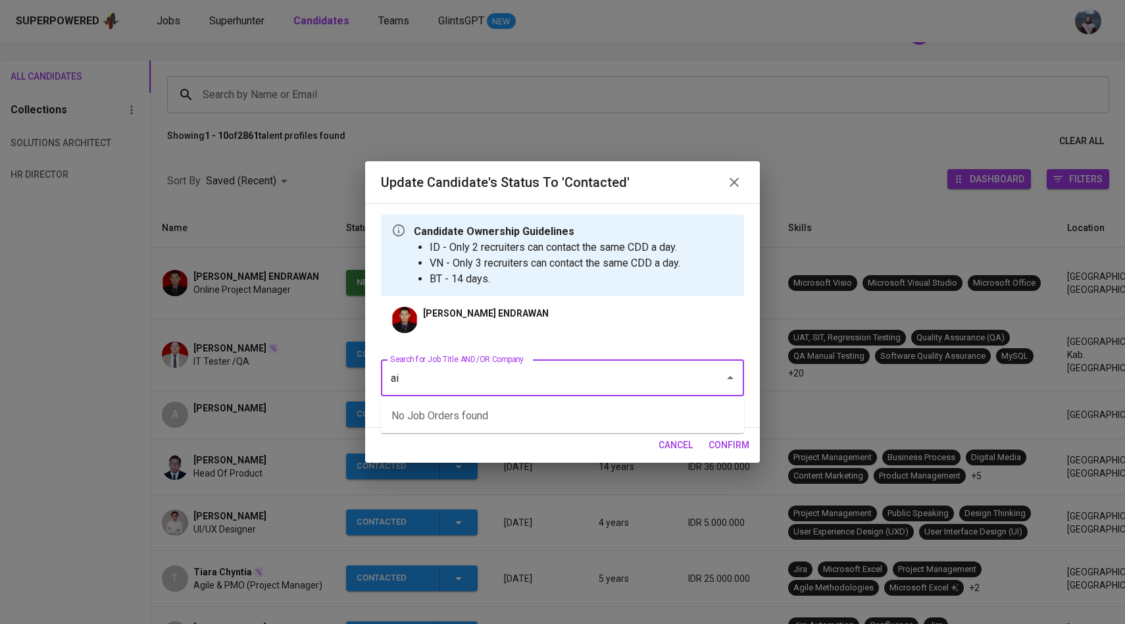
type input "a"
type input "A"
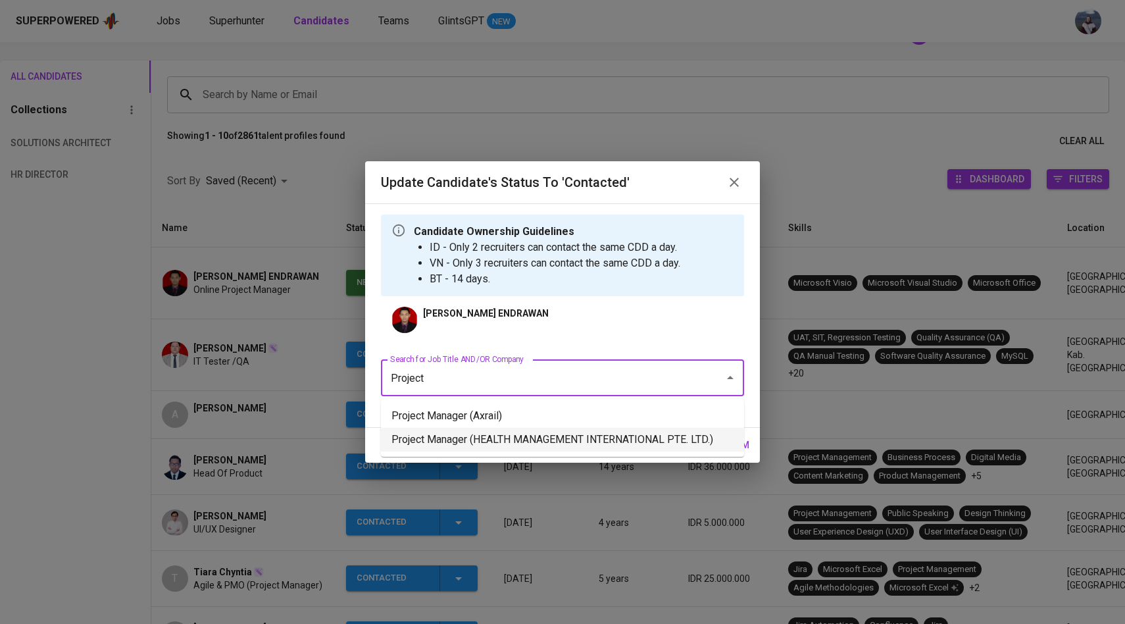
click at [498, 438] on li "Project Manager (HEALTH MANAGEMENT INTERNATIONAL PTE. LTD.)" at bounding box center [562, 440] width 363 height 24
type input "Project"
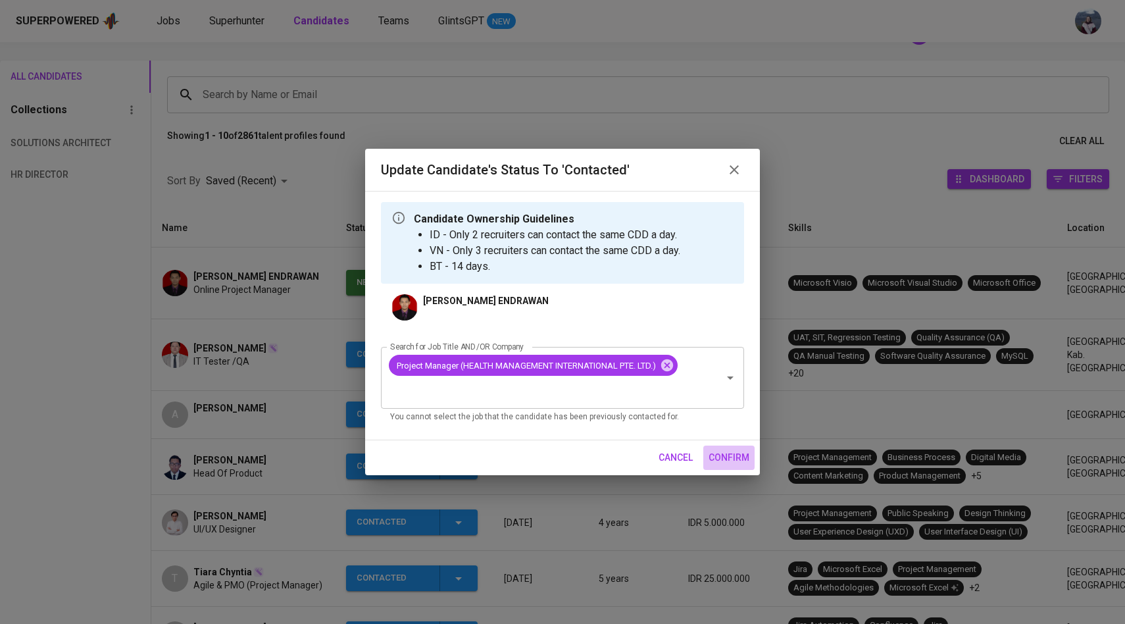
click at [730, 455] on span "confirm" at bounding box center [729, 457] width 41 height 16
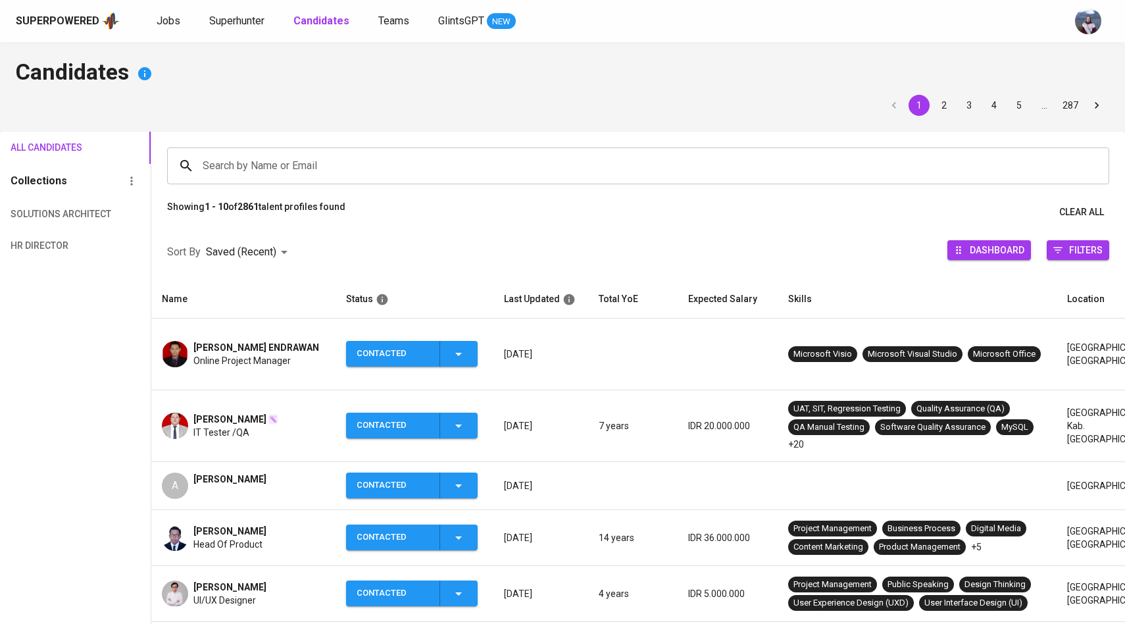
scroll to position [71, 0]
